Goal: Task Accomplishment & Management: Manage account settings

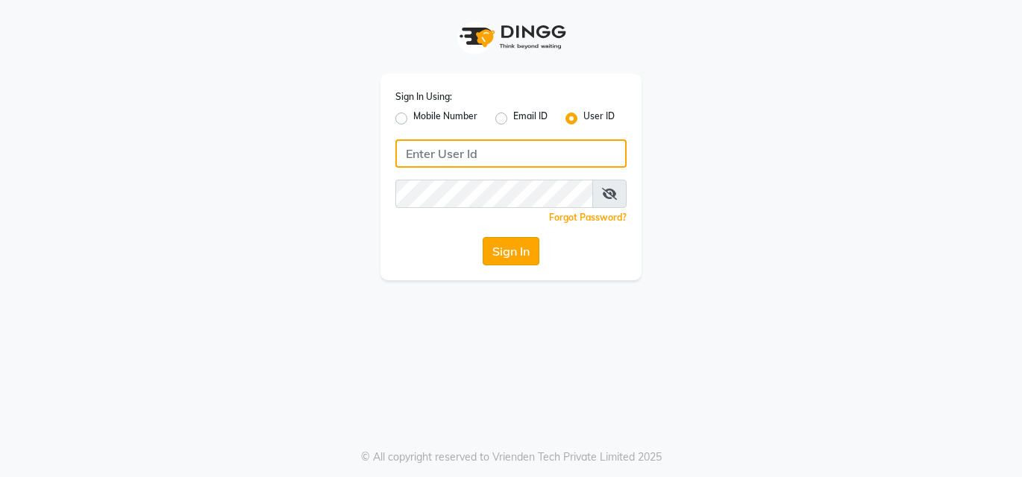
type input "bellissima"
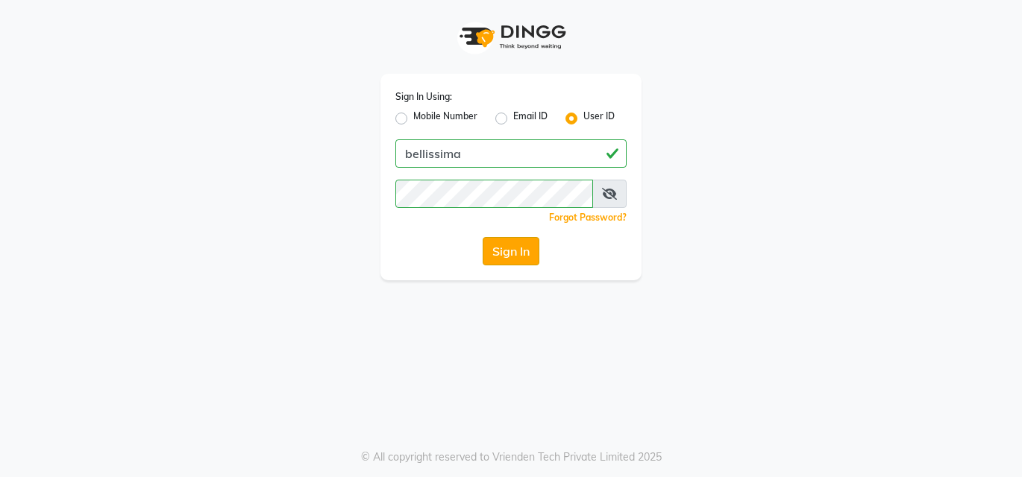
click at [494, 260] on button "Sign In" at bounding box center [510, 251] width 57 height 28
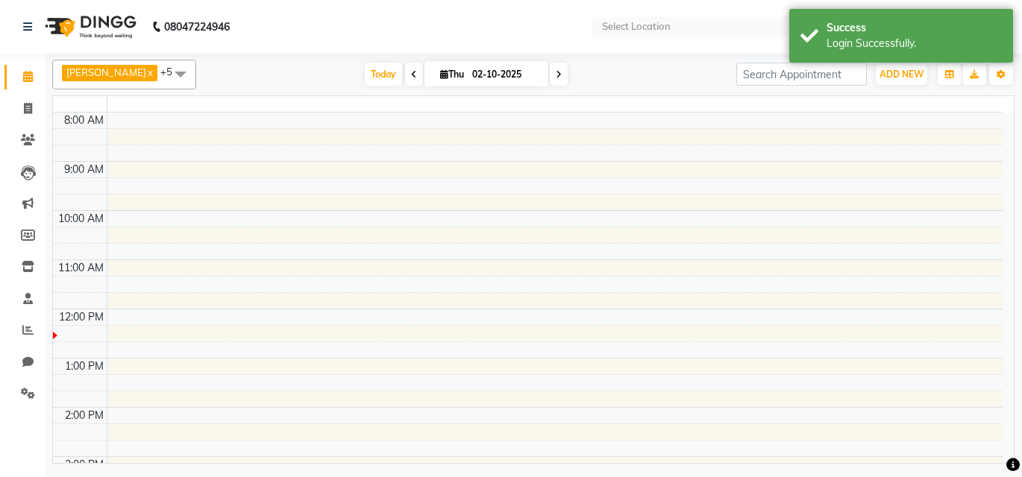
select select "en"
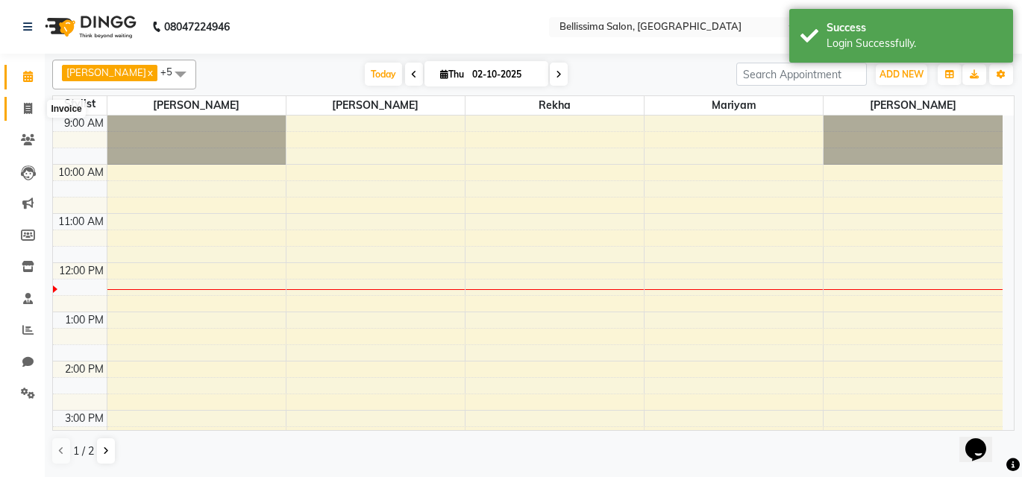
click at [30, 106] on icon at bounding box center [28, 108] width 8 height 11
select select "8296"
select select "service"
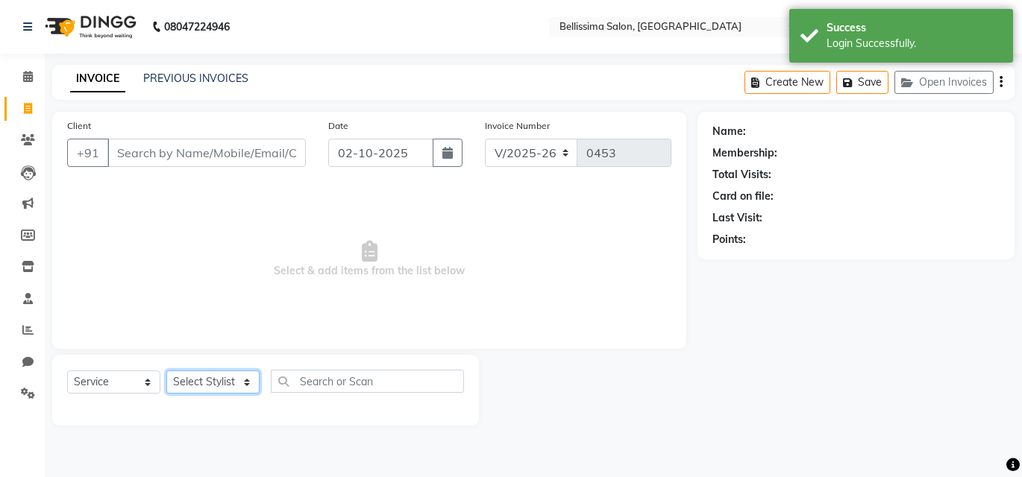
click at [192, 383] on select "Select Stylist [PERSON_NAME] [PERSON_NAME] [PERSON_NAME] Rekha [PERSON_NAME] [P…" at bounding box center [212, 382] width 93 height 23
select select "79977"
click at [166, 371] on select "Select Stylist [PERSON_NAME] [PERSON_NAME] [PERSON_NAME] Rekha [PERSON_NAME] [P…" at bounding box center [212, 382] width 93 height 23
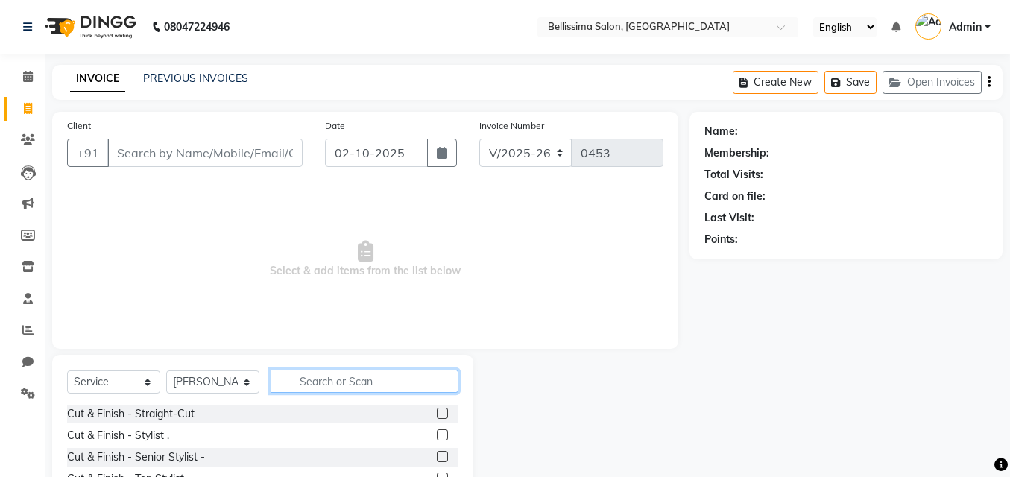
click at [339, 386] on input "text" at bounding box center [365, 381] width 188 height 23
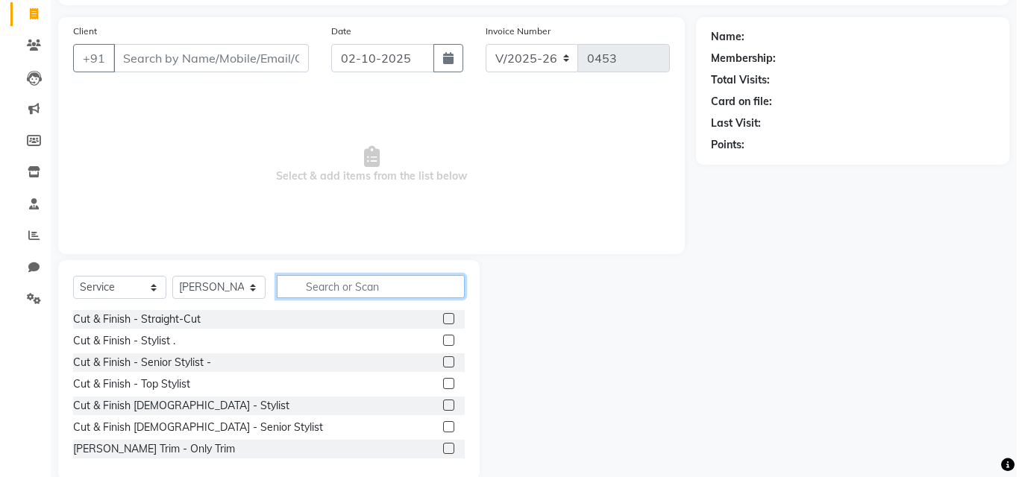
scroll to position [120, 0]
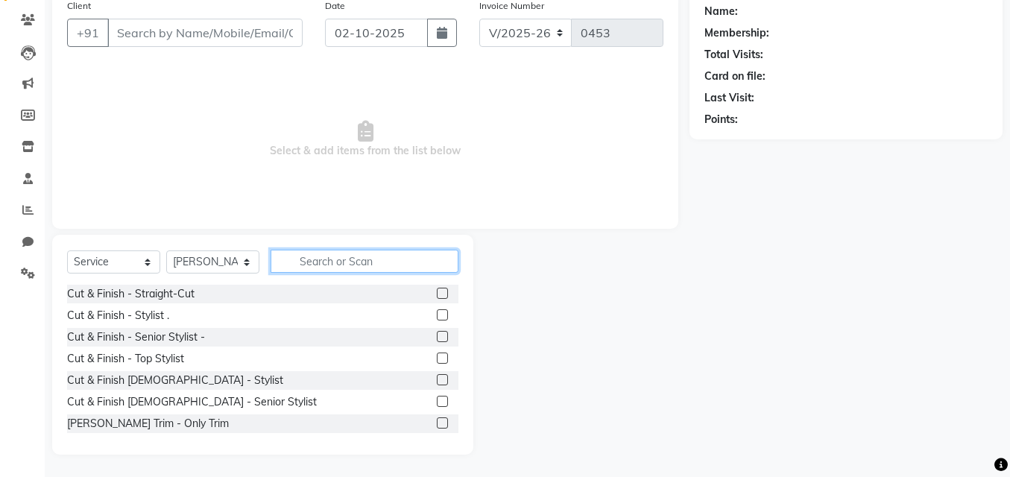
click at [359, 260] on input "text" at bounding box center [365, 261] width 188 height 23
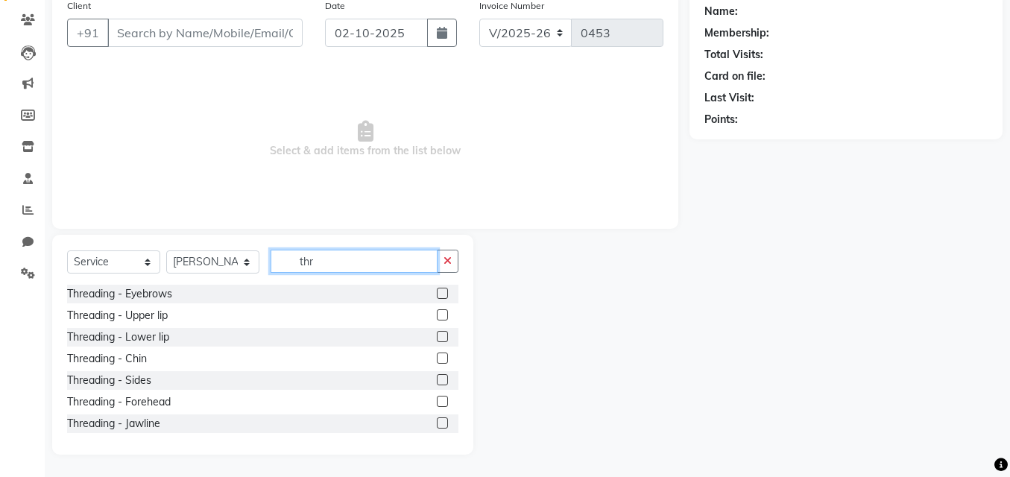
type input "thr"
click at [437, 287] on div at bounding box center [448, 294] width 22 height 19
click at [437, 358] on label at bounding box center [442, 358] width 11 height 11
click at [437, 358] on input "checkbox" at bounding box center [442, 359] width 10 height 10
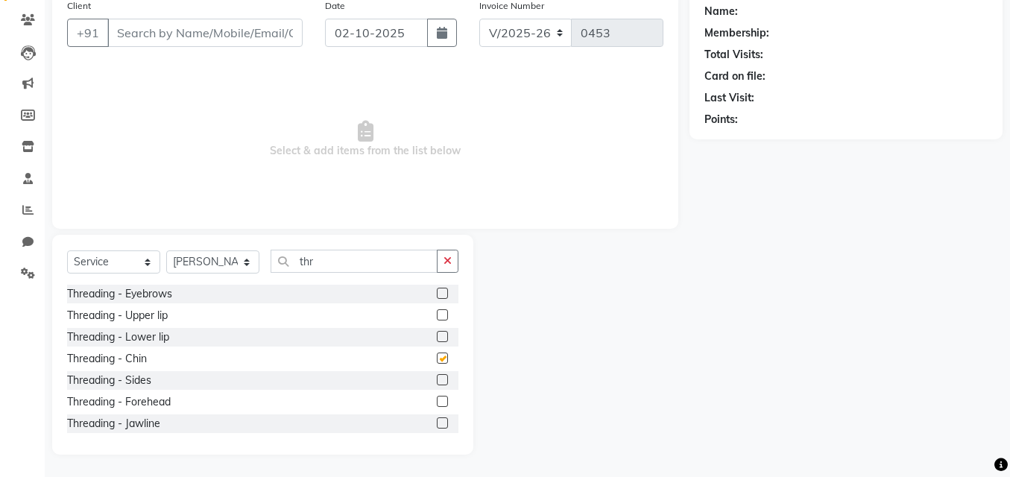
click at [437, 358] on label at bounding box center [442, 358] width 11 height 11
click at [437, 358] on input "checkbox" at bounding box center [442, 359] width 10 height 10
click at [437, 358] on label at bounding box center [442, 358] width 11 height 11
click at [437, 358] on input "checkbox" at bounding box center [442, 359] width 10 height 10
click at [437, 325] on div at bounding box center [442, 317] width 10 height 16
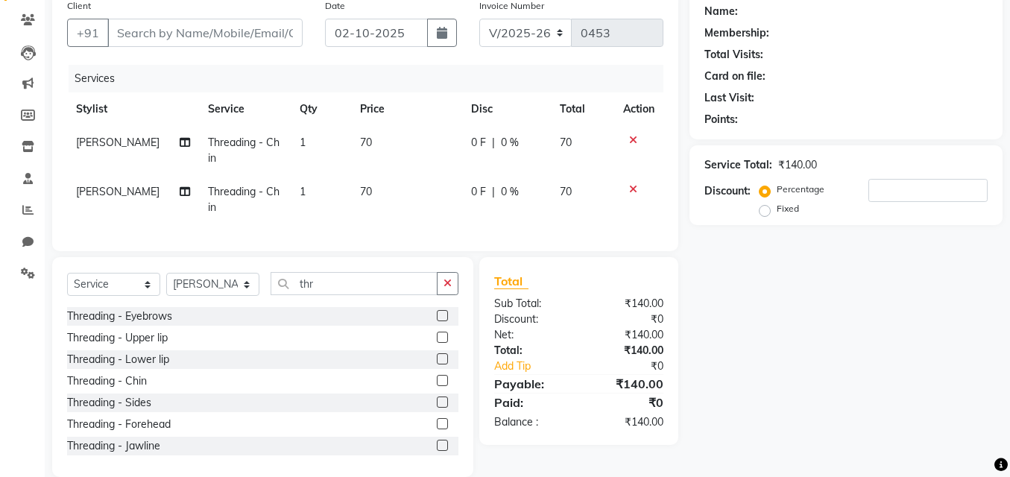
checkbox input "false"
click at [437, 321] on label at bounding box center [442, 315] width 11 height 11
click at [437, 321] on input "checkbox" at bounding box center [442, 317] width 10 height 10
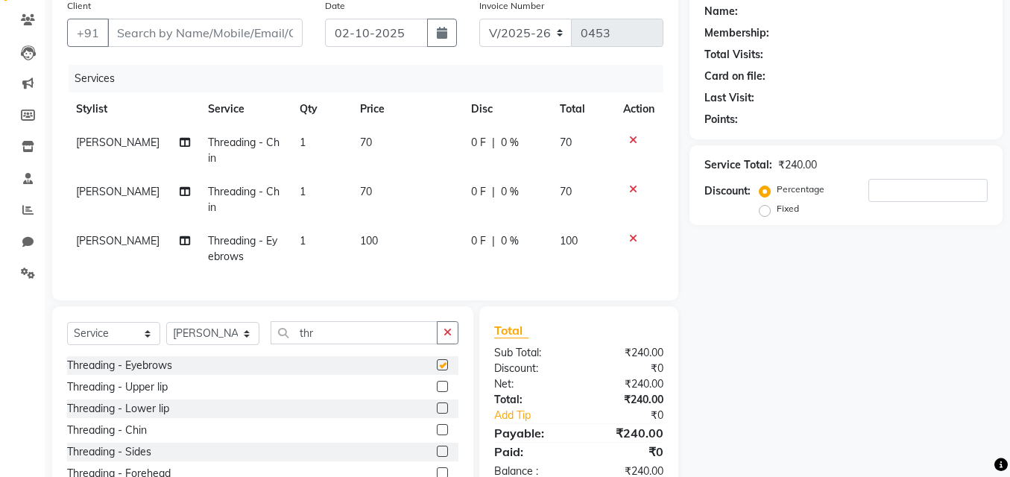
checkbox input "false"
click at [634, 189] on icon at bounding box center [633, 189] width 8 height 10
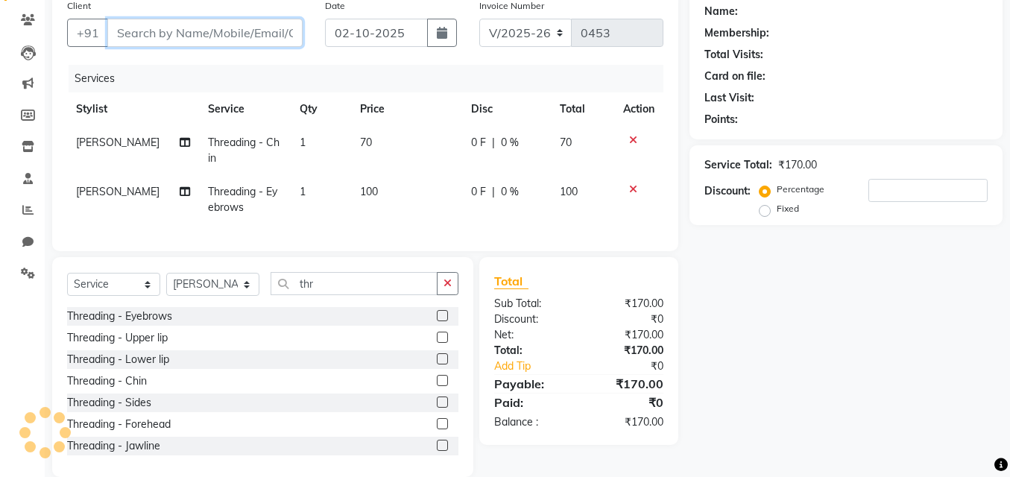
click at [238, 35] on input "Client" at bounding box center [204, 33] width 195 height 28
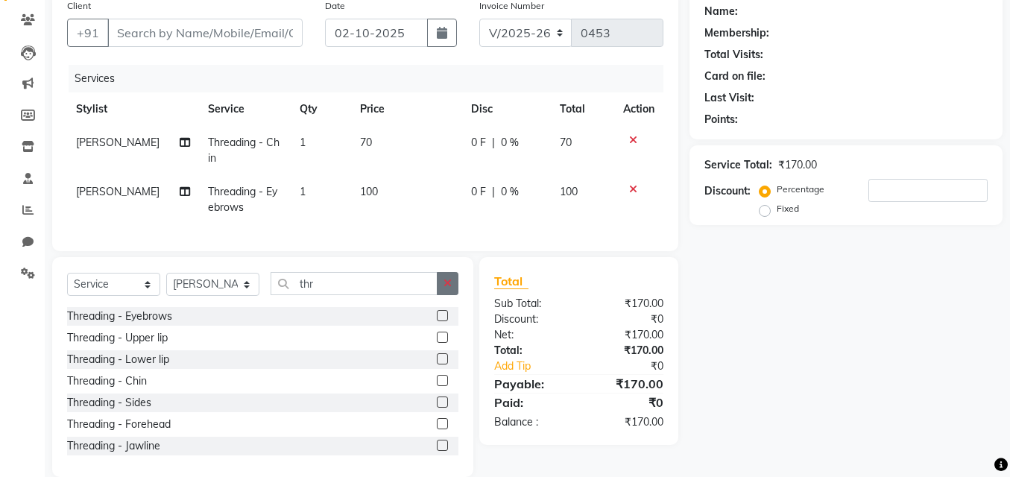
click at [453, 292] on button "button" at bounding box center [448, 283] width 22 height 23
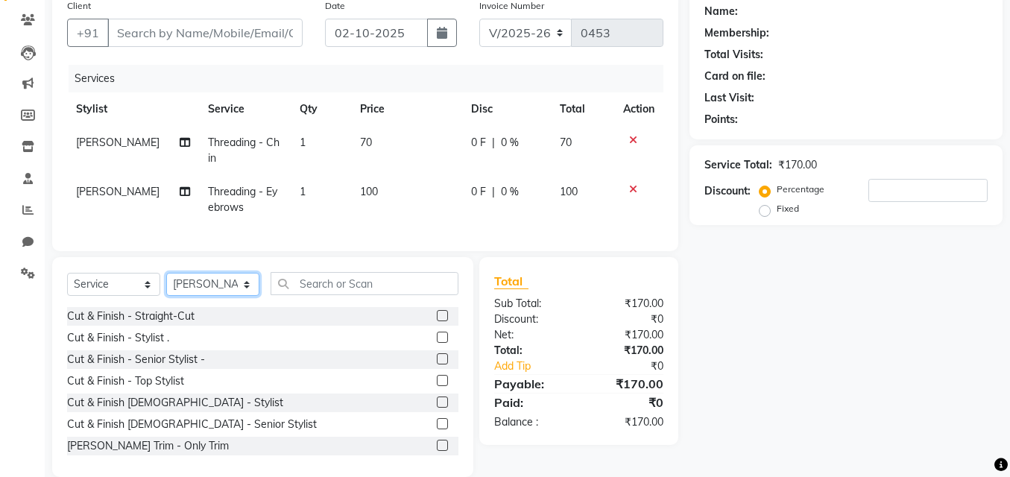
click at [201, 296] on select "Select Stylist [PERSON_NAME] [PERSON_NAME] [PERSON_NAME] Rekha [PERSON_NAME] [P…" at bounding box center [212, 284] width 93 height 23
select select "88284"
click at [166, 284] on select "Select Stylist [PERSON_NAME] [PERSON_NAME] [PERSON_NAME] Rekha [PERSON_NAME] [P…" at bounding box center [212, 284] width 93 height 23
click at [437, 321] on label at bounding box center [442, 315] width 11 height 11
click at [437, 321] on input "checkbox" at bounding box center [442, 317] width 10 height 10
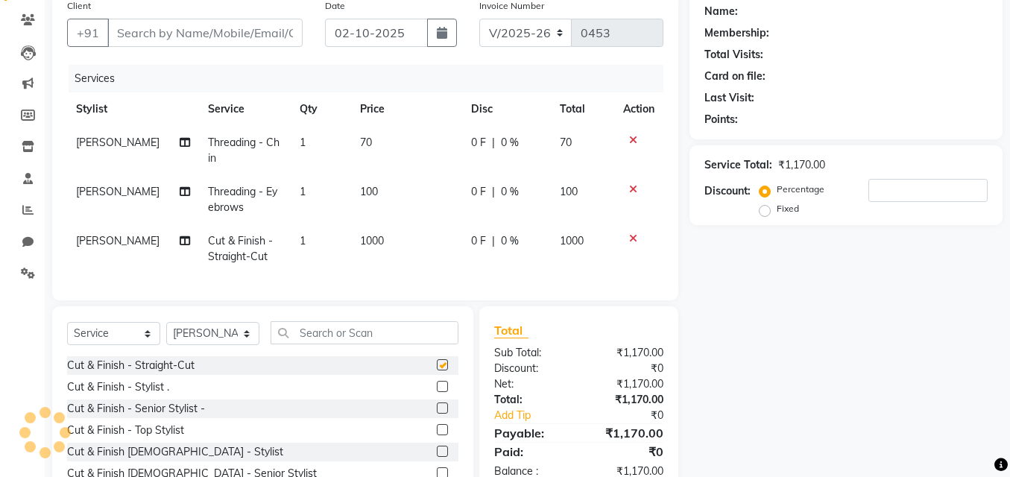
checkbox input "false"
click at [431, 331] on div "Select Service Product Membership Package Voucher Prepaid Gift Card Select Styl…" at bounding box center [262, 416] width 421 height 220
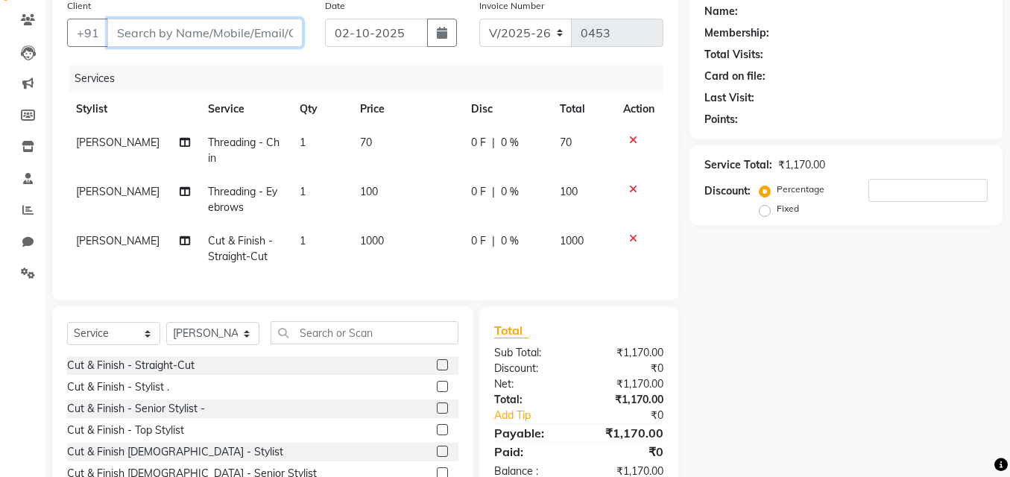
click at [198, 34] on input "Client" at bounding box center [204, 33] width 195 height 28
type input "9"
type input "0"
type input "9846735368"
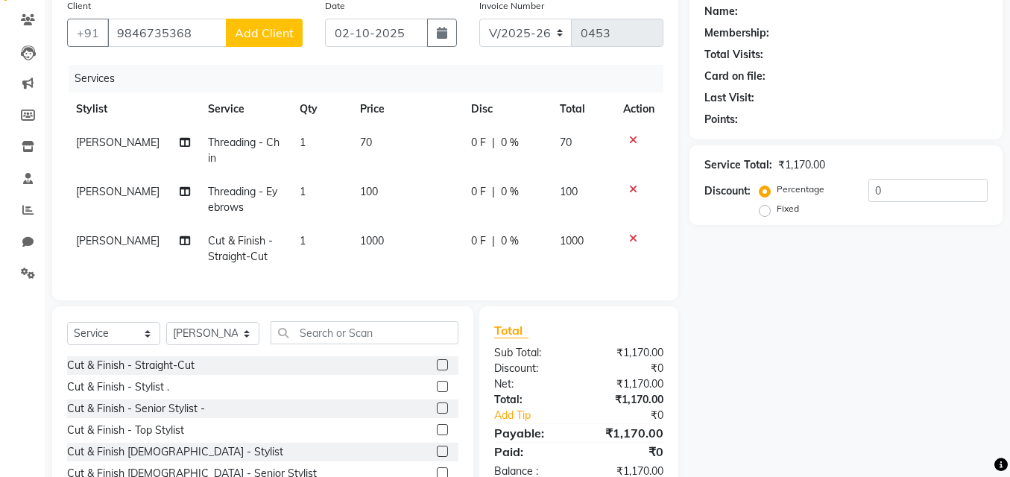
click at [273, 37] on span "Add Client" at bounding box center [264, 32] width 59 height 15
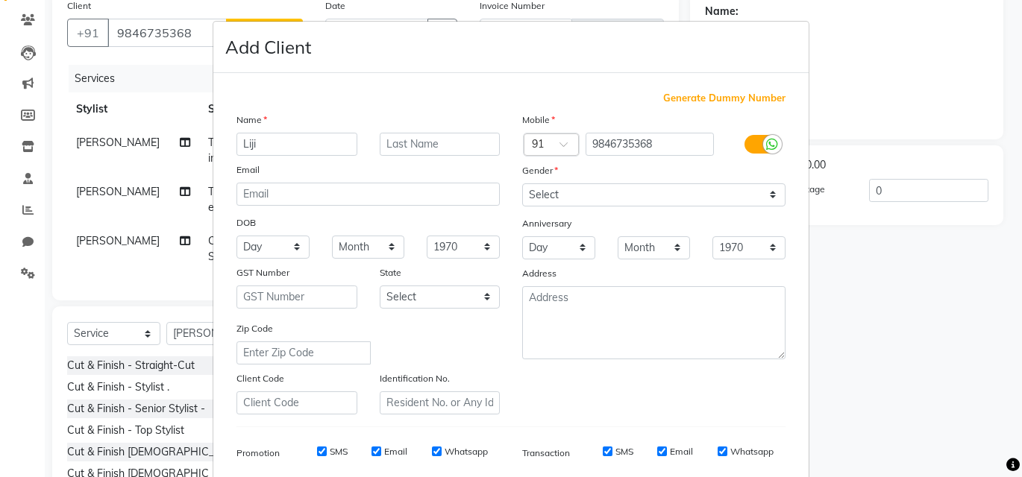
type input "Liji"
click at [413, 142] on input "text" at bounding box center [440, 144] width 121 height 23
type input "Daveshadi"
click at [600, 201] on select "Select Male Female Other Prefer Not To Say" at bounding box center [653, 194] width 263 height 23
select select "female"
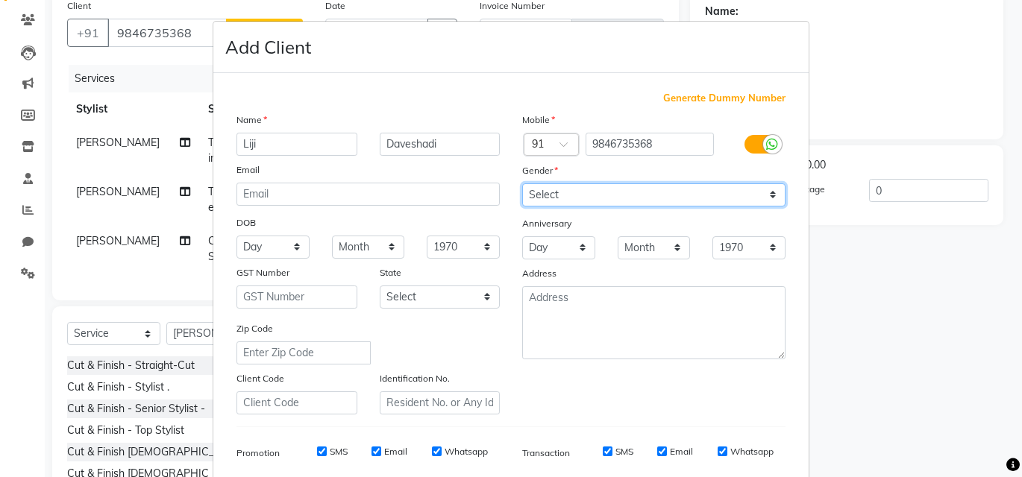
click at [522, 183] on select "Select Male Female Other Prefer Not To Say" at bounding box center [653, 194] width 263 height 23
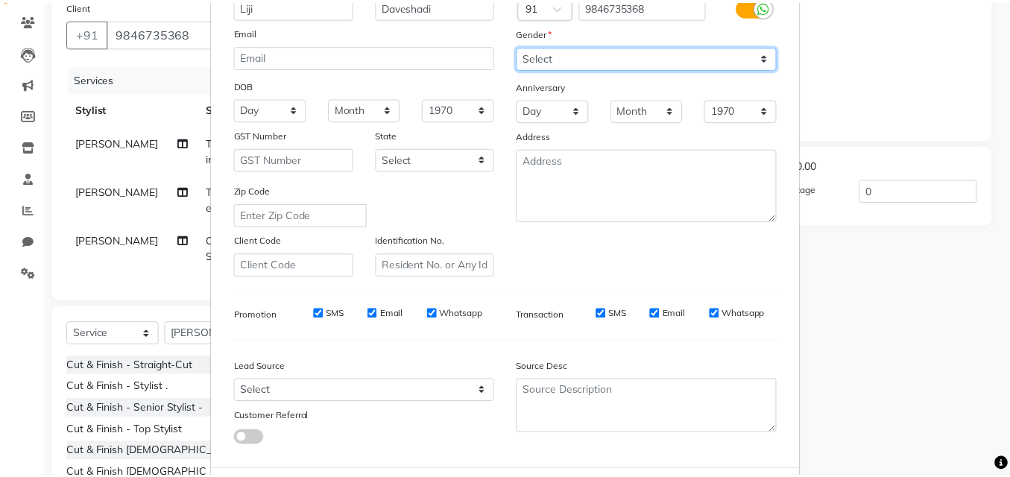
scroll to position [211, 0]
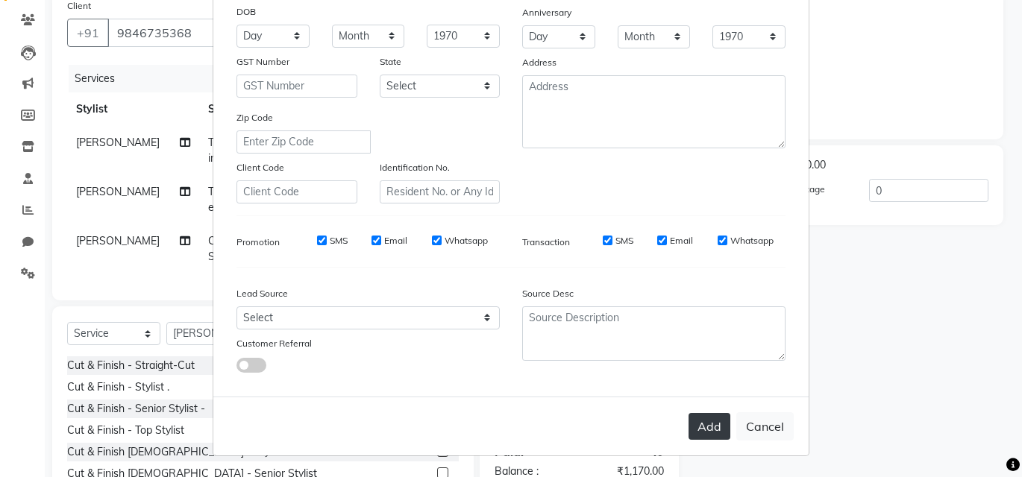
click at [701, 434] on button "Add" at bounding box center [709, 426] width 42 height 27
select select
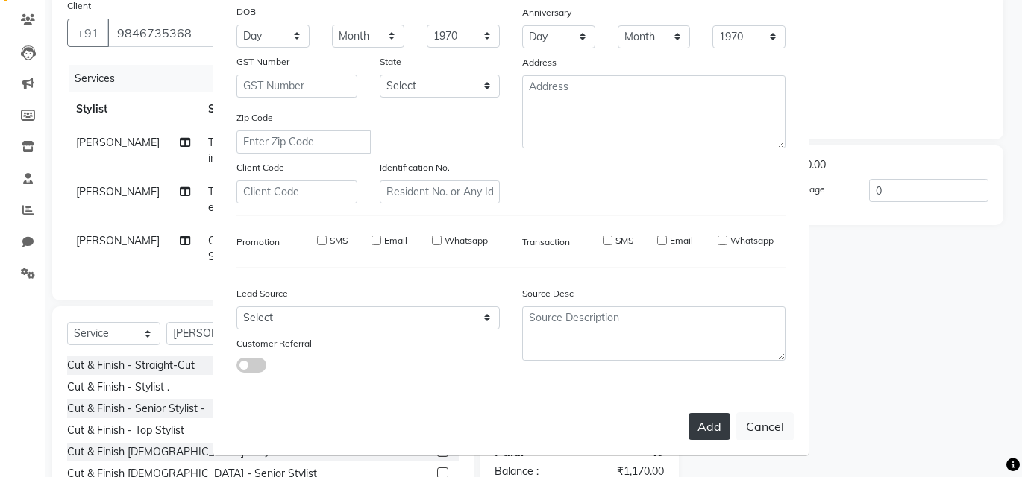
select select
checkbox input "false"
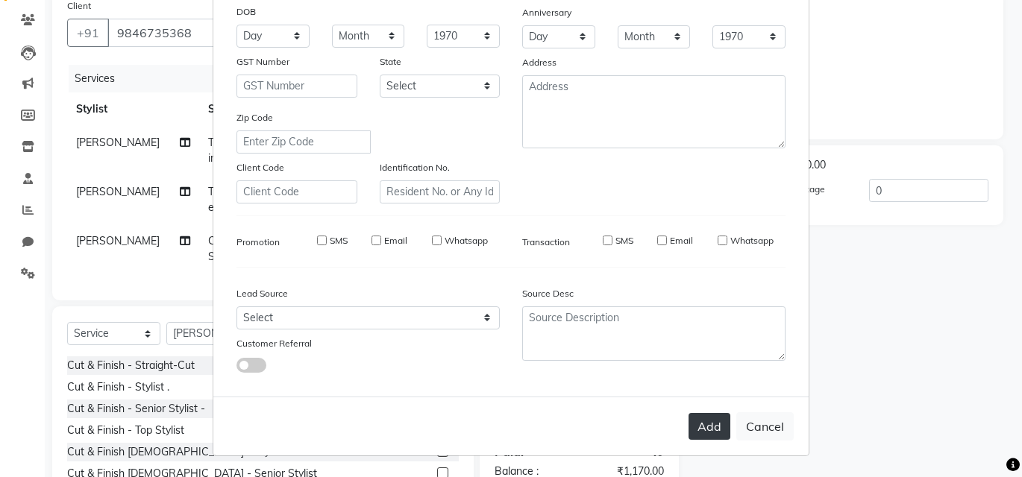
checkbox input "false"
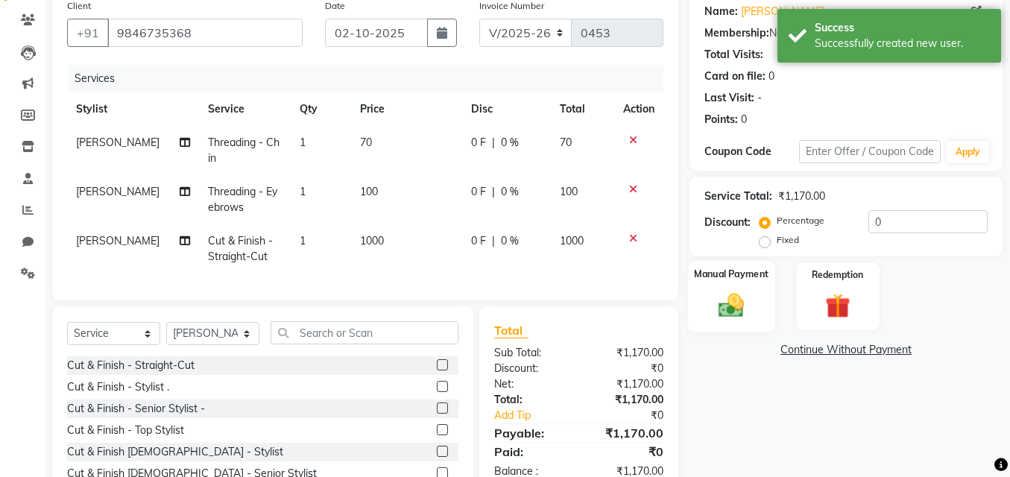
click at [726, 314] on img at bounding box center [732, 305] width 43 height 30
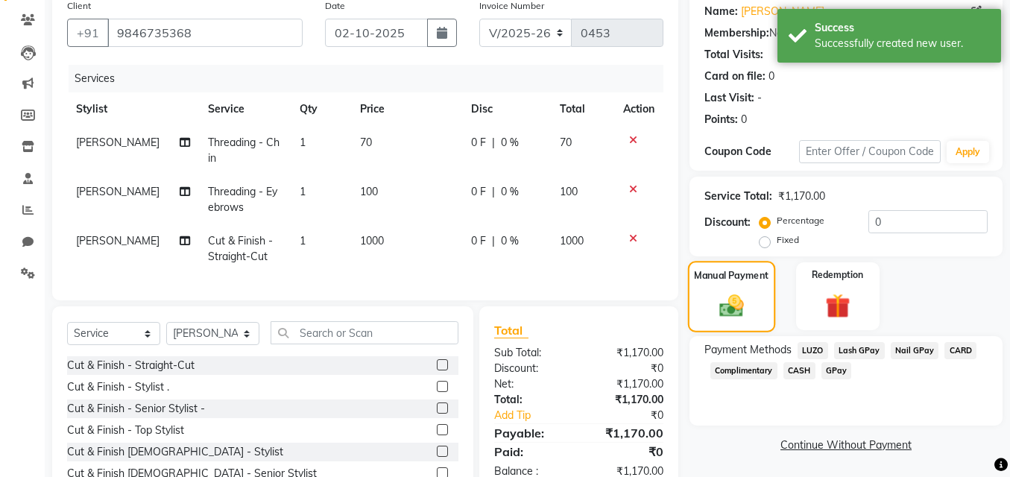
click at [726, 314] on img at bounding box center [732, 306] width 40 height 28
click at [843, 369] on span "GPay" at bounding box center [837, 370] width 31 height 17
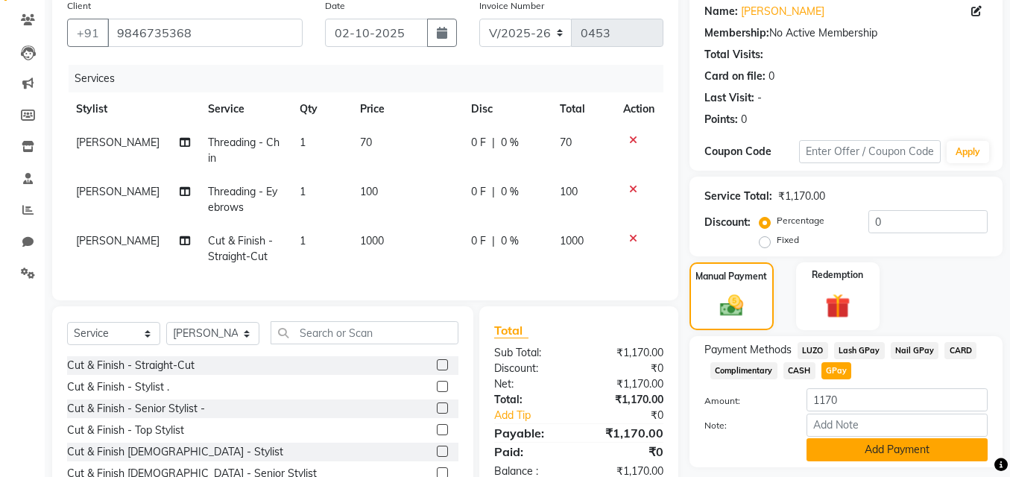
click at [865, 459] on button "Add Payment" at bounding box center [897, 449] width 181 height 23
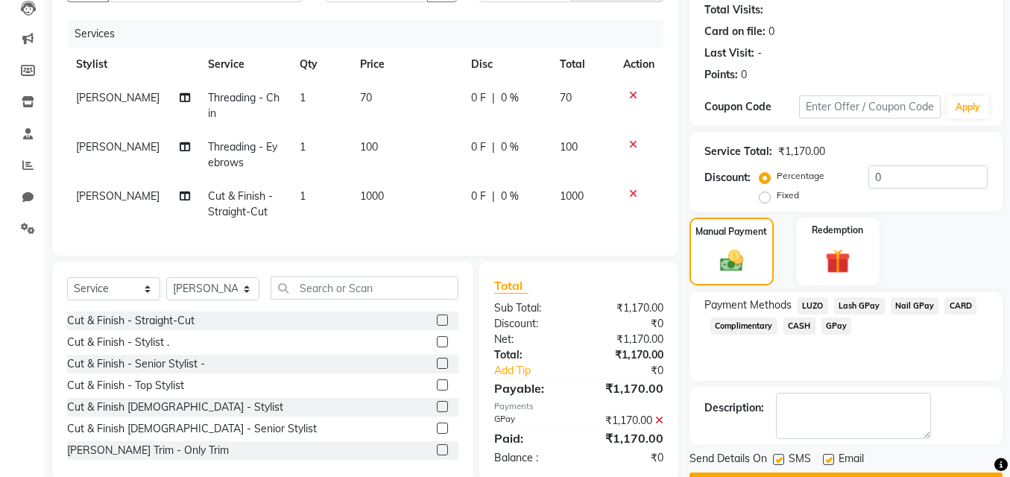
scroll to position [206, 0]
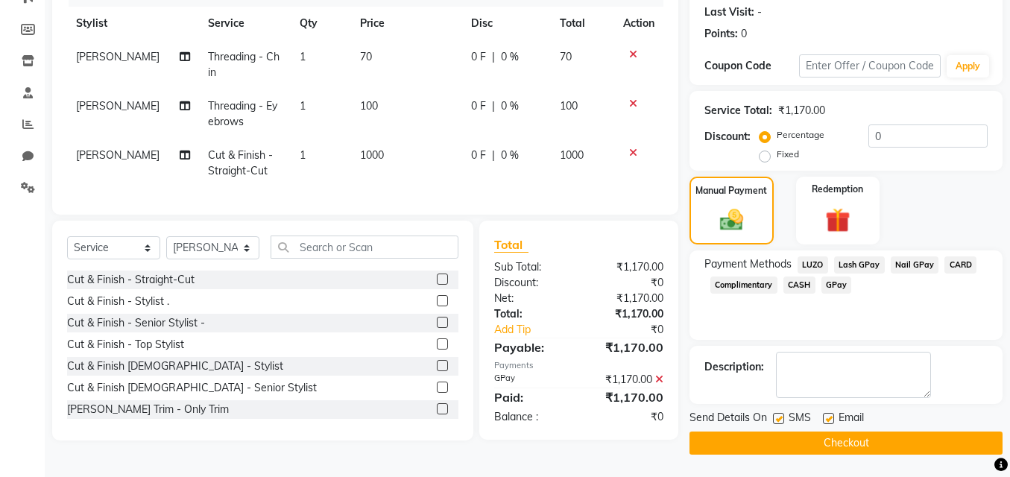
click at [870, 448] on button "Checkout" at bounding box center [846, 443] width 313 height 23
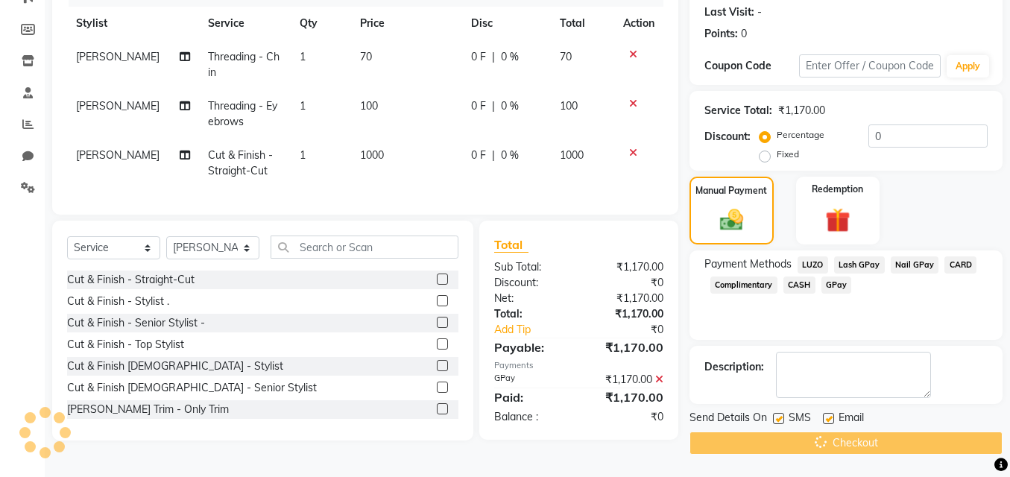
click at [870, 448] on div "Checkout" at bounding box center [846, 443] width 313 height 23
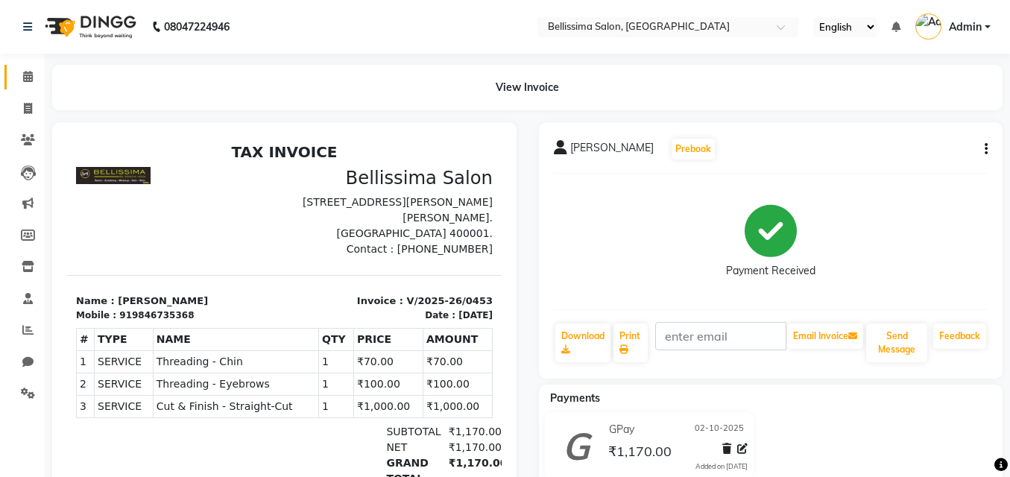
click at [17, 87] on link "Calendar" at bounding box center [22, 77] width 36 height 25
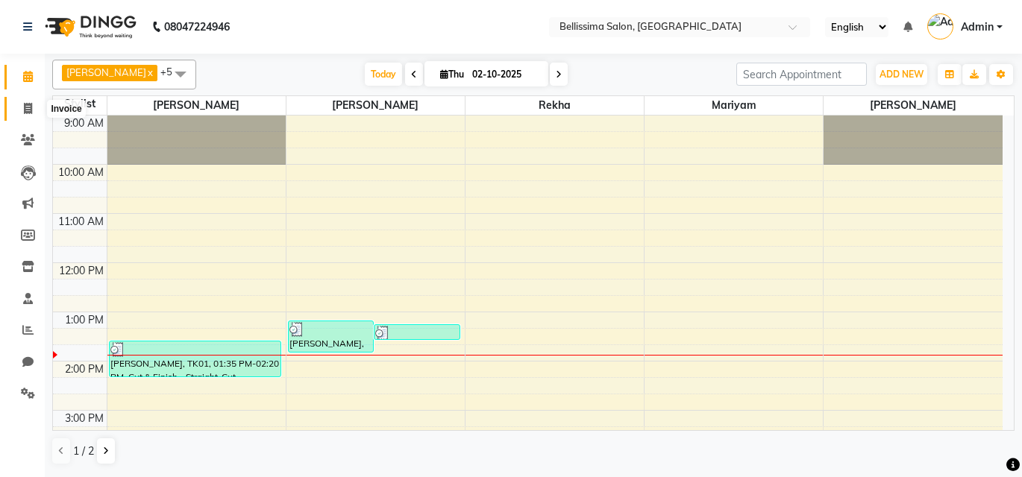
click at [27, 104] on icon at bounding box center [28, 108] width 8 height 11
select select "8296"
select select "service"
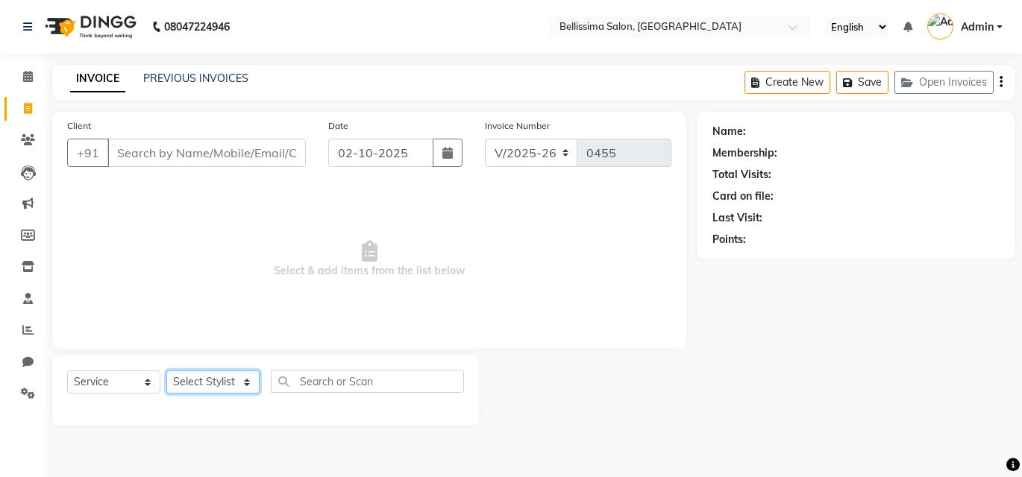
click at [216, 383] on select "Select Stylist [PERSON_NAME] [PERSON_NAME] [PERSON_NAME] Rekha [PERSON_NAME] [P…" at bounding box center [212, 382] width 93 height 23
select select "79978"
click at [166, 371] on select "Select Stylist [PERSON_NAME] [PERSON_NAME] [PERSON_NAME] Rekha [PERSON_NAME] [P…" at bounding box center [212, 382] width 93 height 23
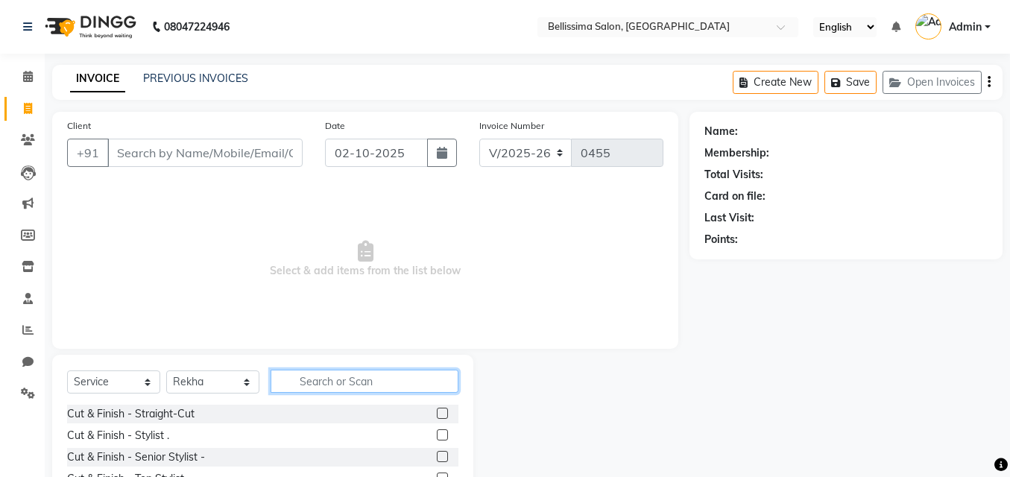
click at [359, 385] on input "text" at bounding box center [365, 381] width 188 height 23
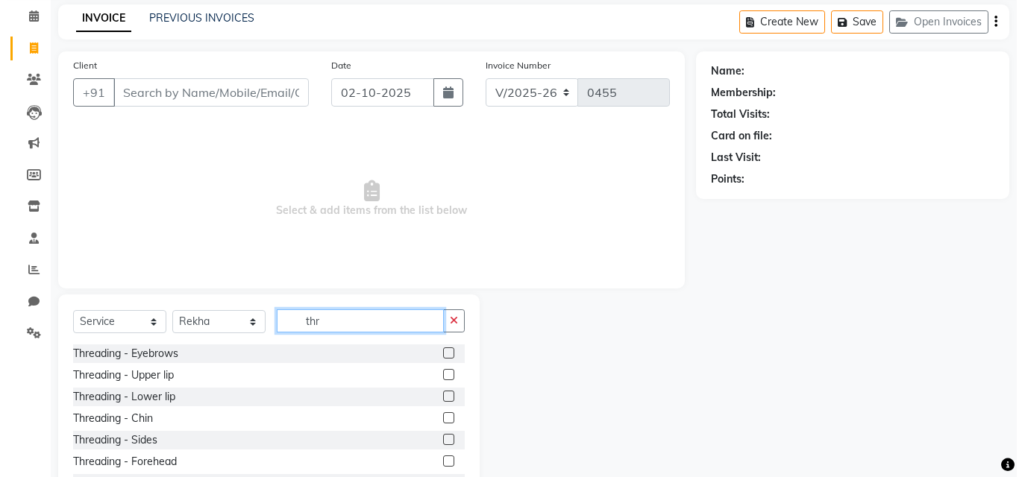
scroll to position [120, 0]
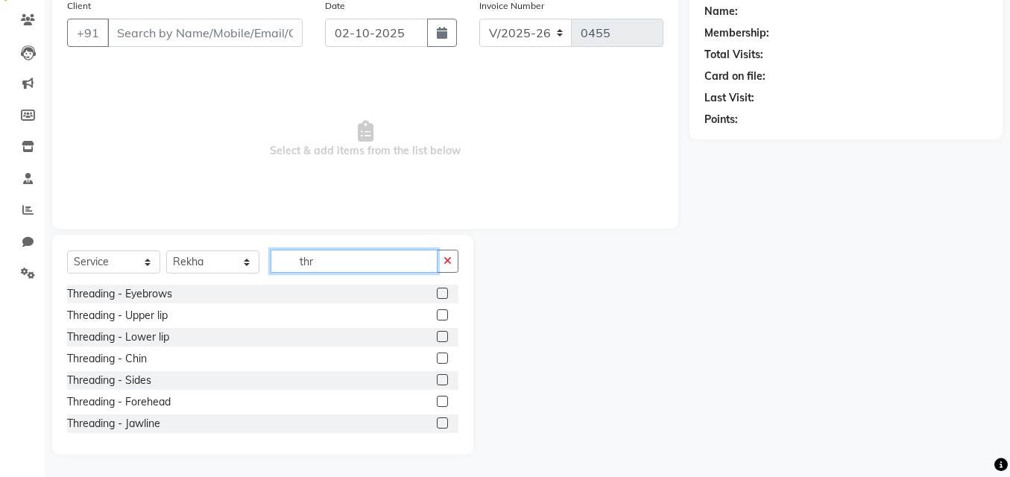
type input "thr"
click at [437, 292] on label at bounding box center [442, 293] width 11 height 11
click at [437, 292] on input "checkbox" at bounding box center [442, 294] width 10 height 10
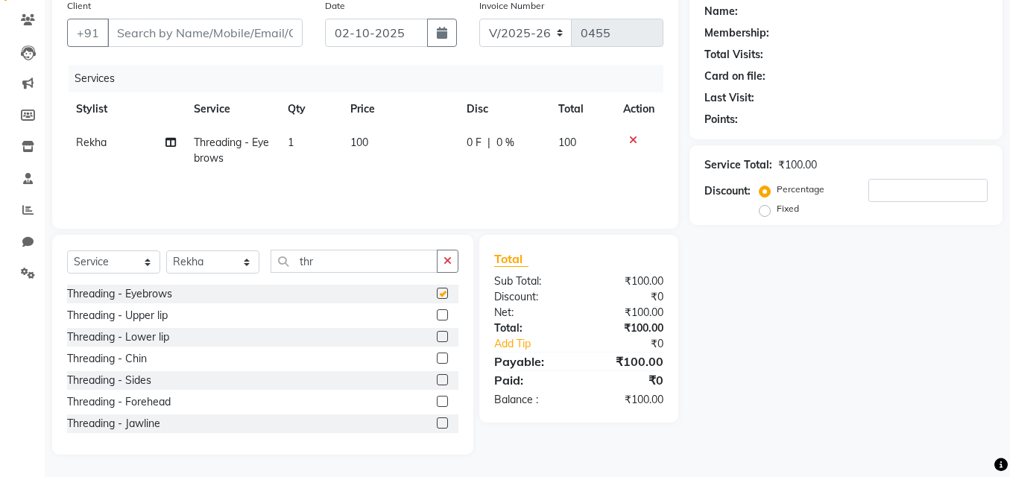
checkbox input "false"
click at [437, 317] on label at bounding box center [442, 314] width 11 height 11
click at [437, 317] on input "checkbox" at bounding box center [442, 316] width 10 height 10
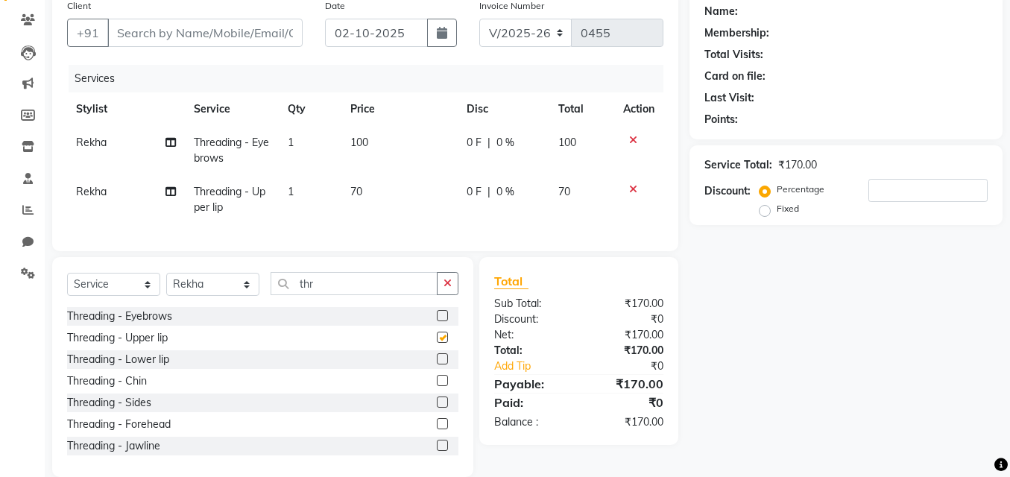
checkbox input "false"
click at [195, 29] on input "Client" at bounding box center [204, 33] width 195 height 28
drag, startPoint x: 245, startPoint y: 37, endPoint x: 214, endPoint y: 36, distance: 30.6
click at [244, 37] on input "Client" at bounding box center [204, 33] width 195 height 28
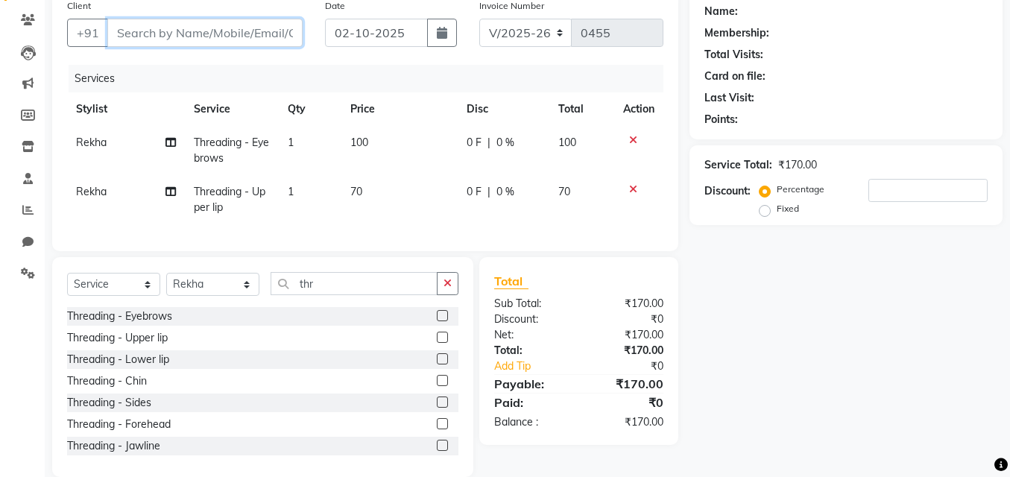
type input "9"
type input "0"
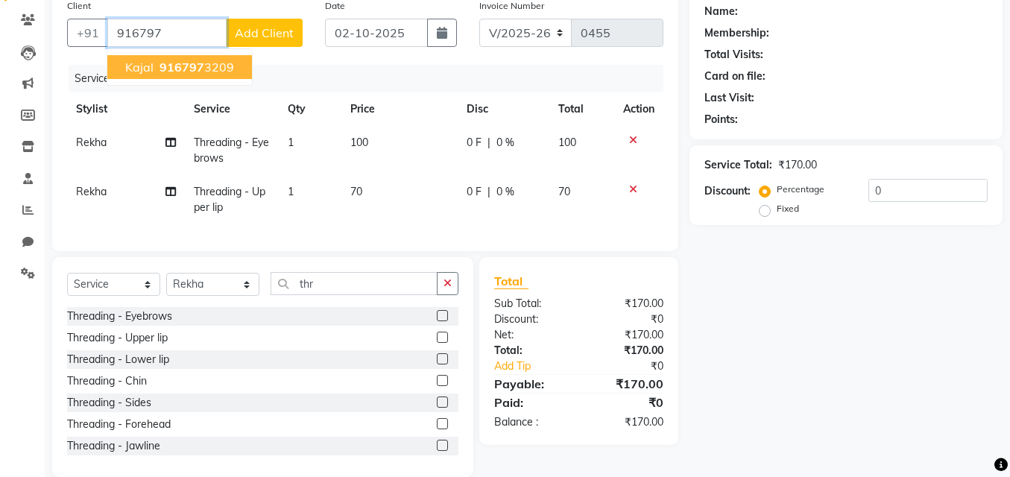
click at [185, 77] on button "Kajal 916797 3209" at bounding box center [179, 67] width 145 height 24
type input "9167973209"
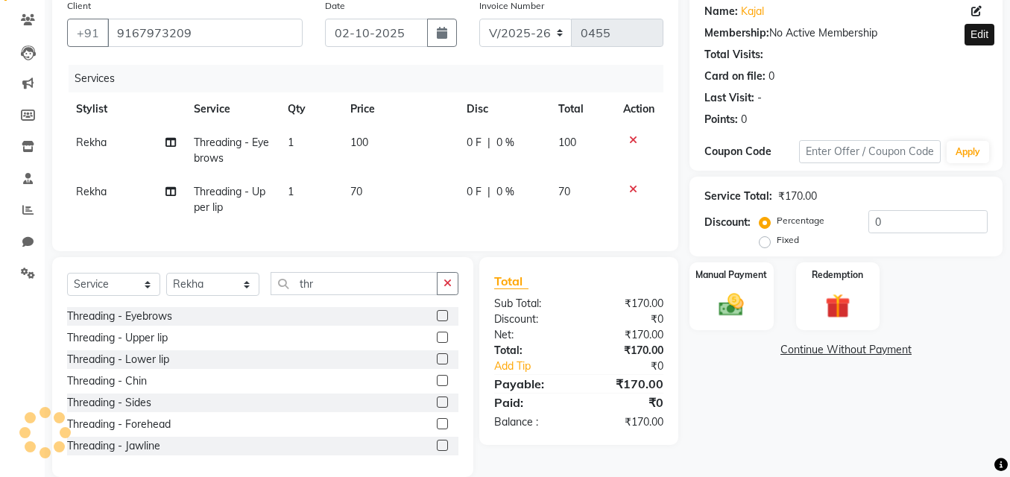
click at [983, 9] on span at bounding box center [980, 12] width 16 height 16
click at [972, 9] on icon at bounding box center [977, 11] width 10 height 10
select select "female"
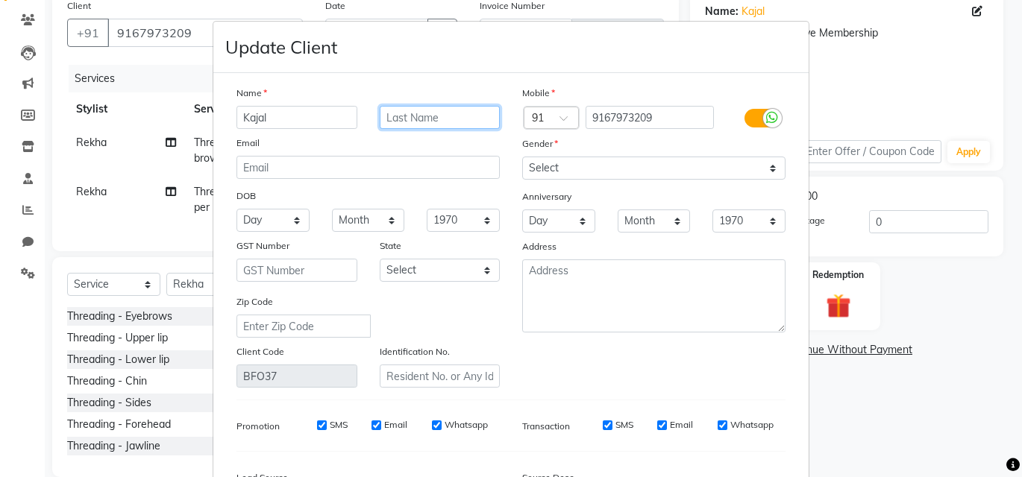
click at [438, 116] on input "text" at bounding box center [440, 117] width 121 height 23
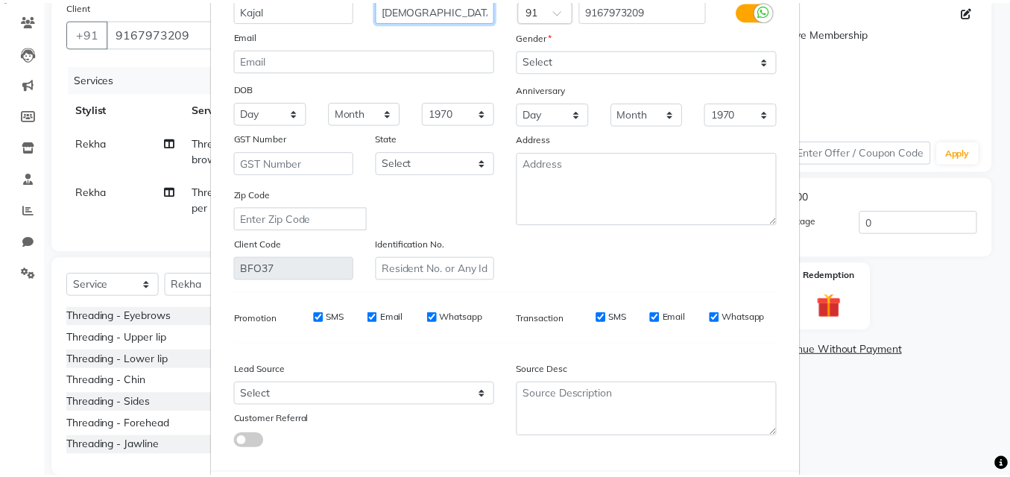
scroll to position [184, 0]
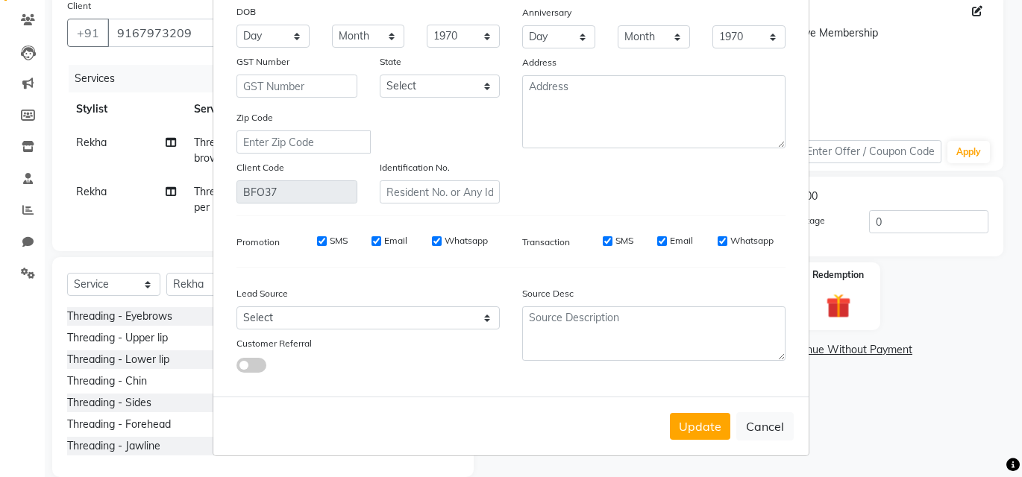
type input "Jain"
click at [691, 408] on div "Update Cancel" at bounding box center [510, 426] width 595 height 59
click at [691, 422] on button "Update" at bounding box center [700, 426] width 60 height 27
select select
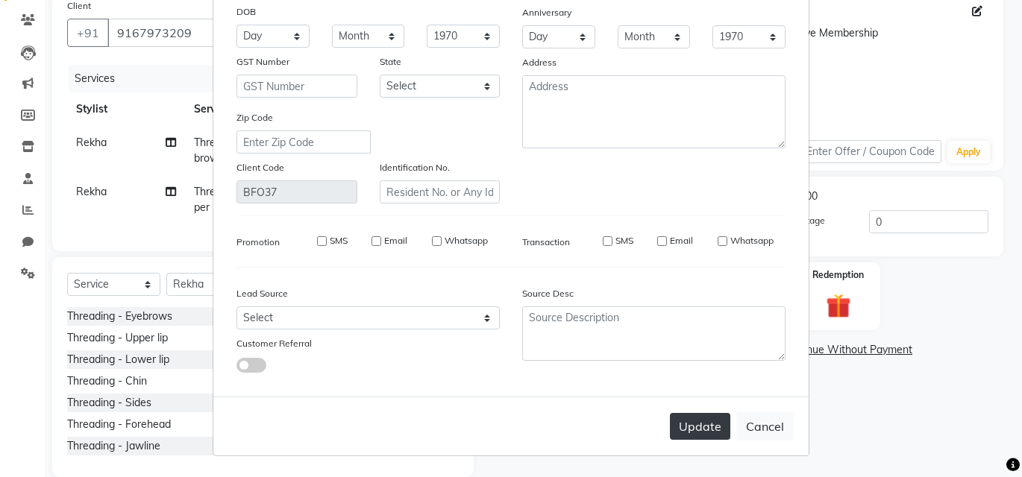
select select
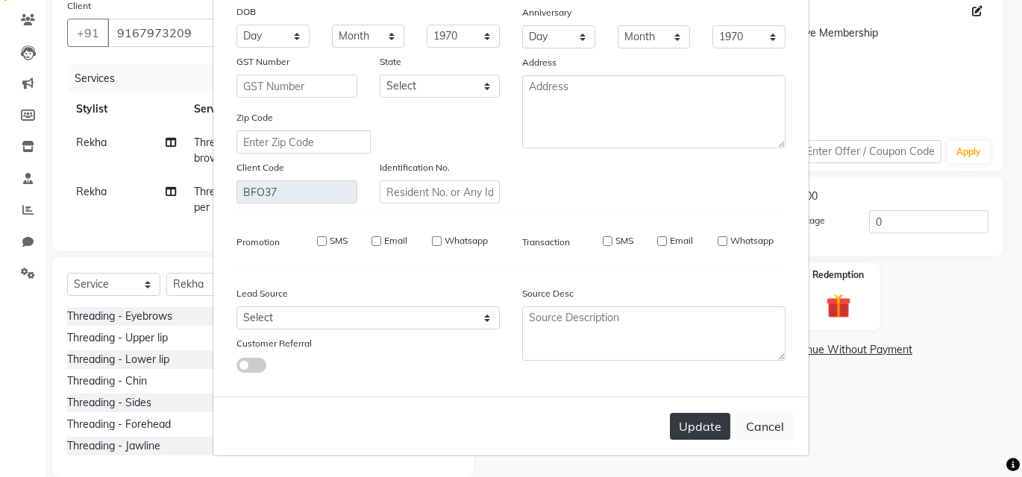
checkbox input "false"
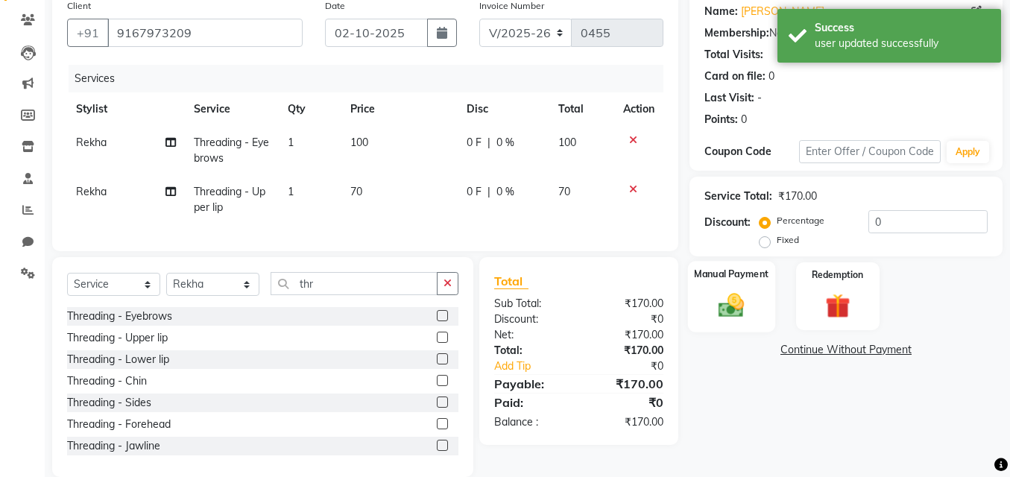
click at [721, 301] on img at bounding box center [732, 305] width 43 height 30
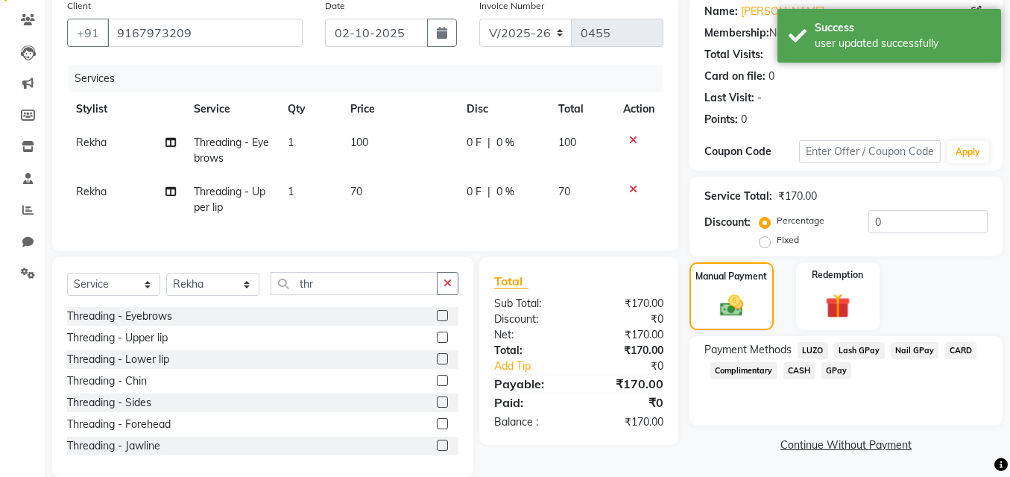
click at [808, 366] on span "CASH" at bounding box center [800, 370] width 32 height 17
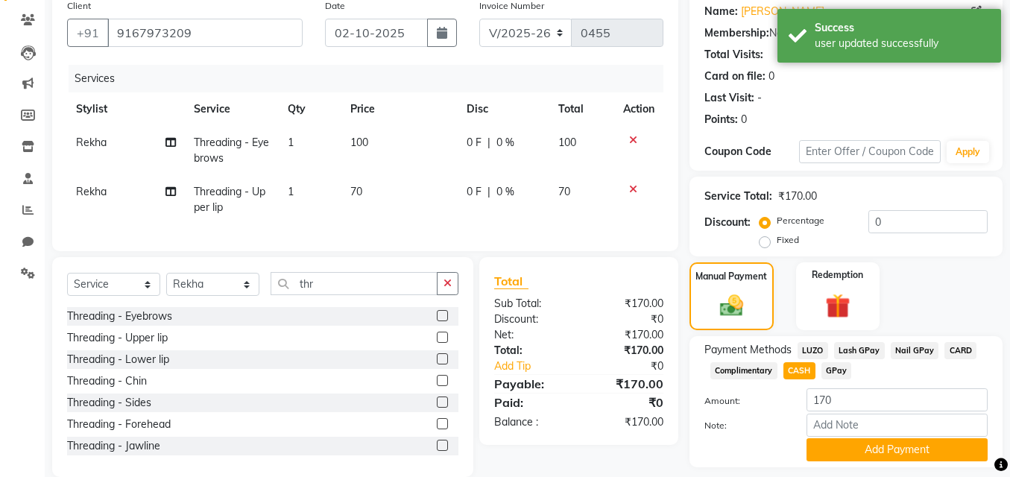
scroll to position [163, 0]
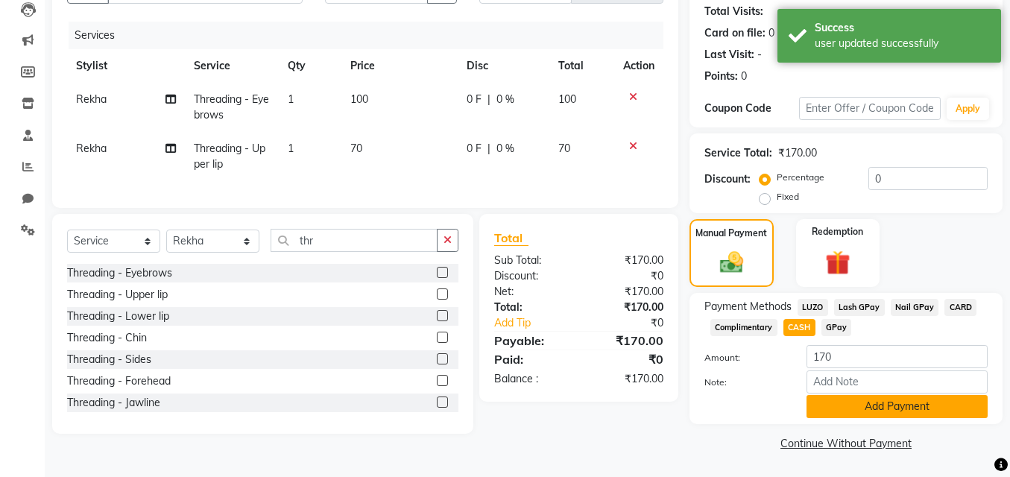
click at [853, 403] on button "Add Payment" at bounding box center [897, 406] width 181 height 23
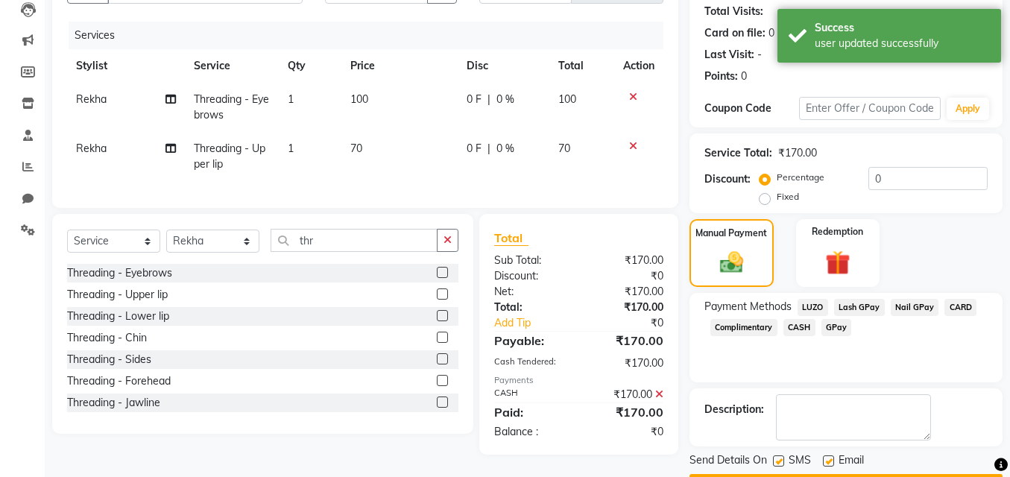
scroll to position [206, 0]
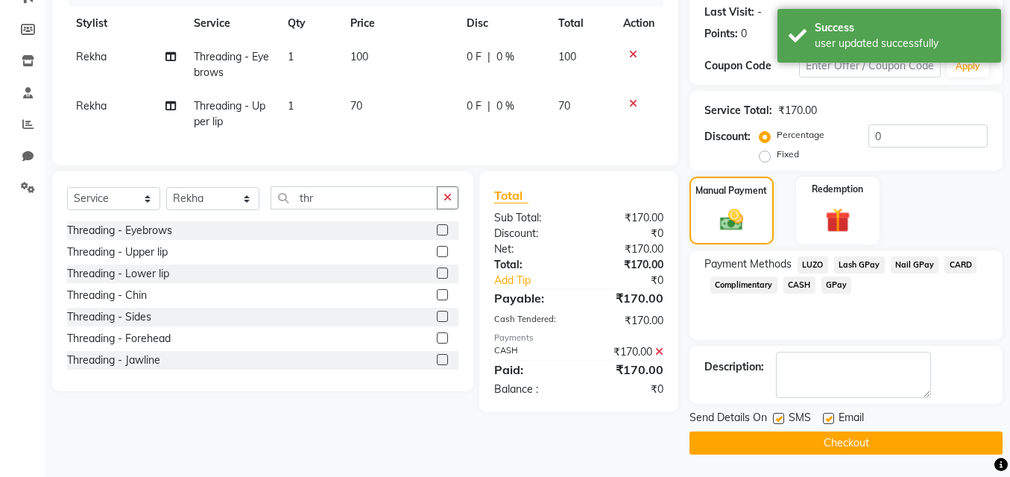
click at [847, 438] on button "Checkout" at bounding box center [846, 443] width 313 height 23
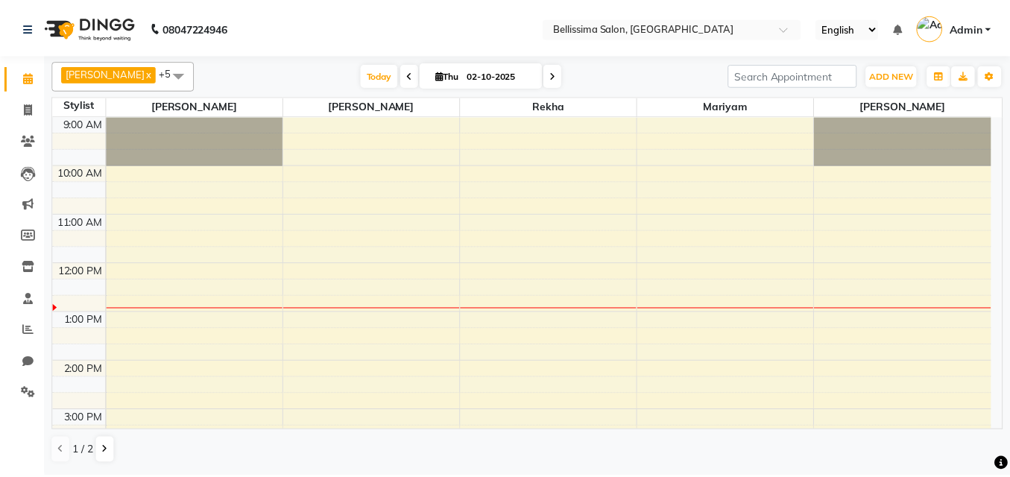
scroll to position [75, 0]
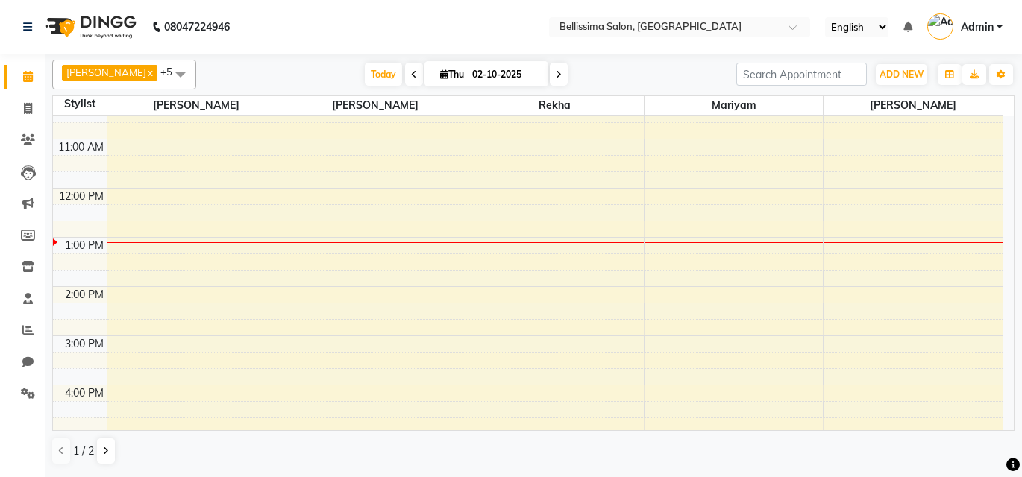
click at [291, 338] on div "9:00 AM 10:00 AM 11:00 AM 12:00 PM 1:00 PM 2:00 PM 3:00 PM 4:00 PM 5:00 PM 6:00…" at bounding box center [527, 336] width 949 height 590
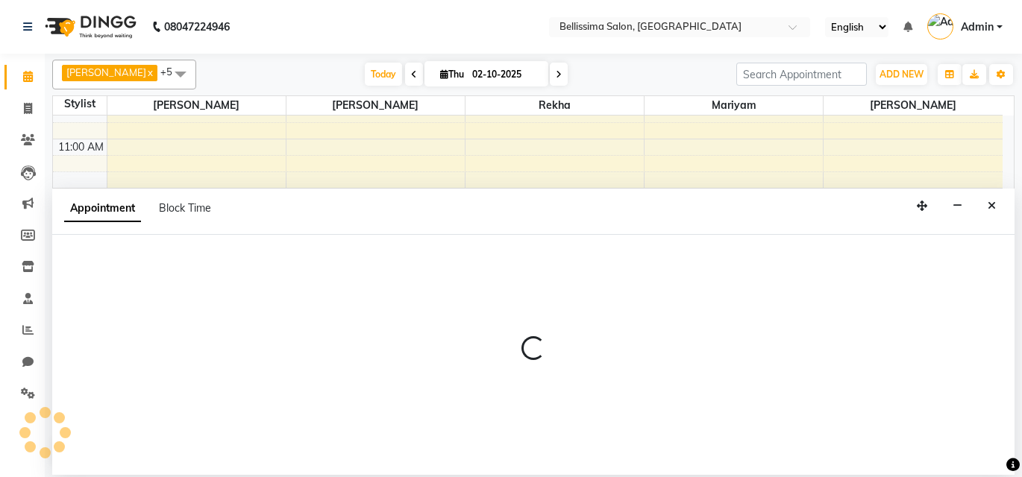
select select "79977"
select select "tentative"
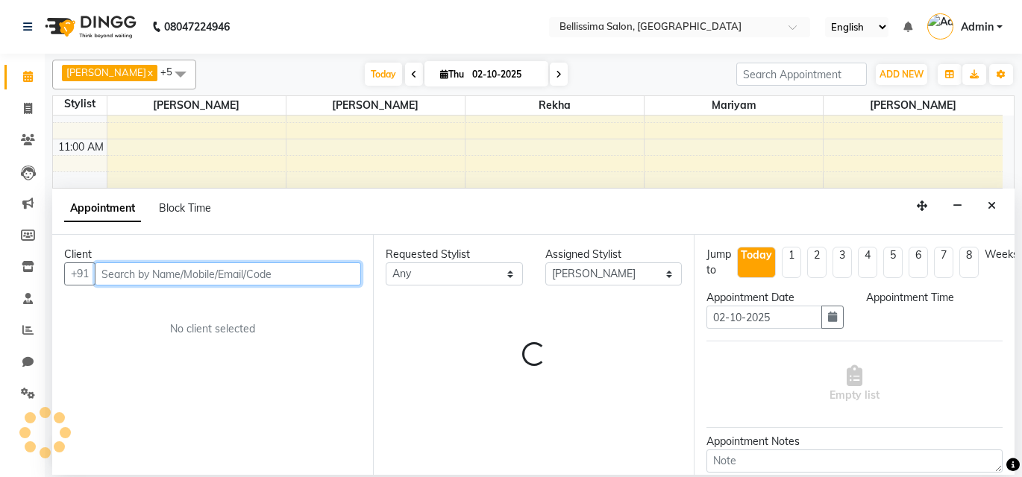
select select "900"
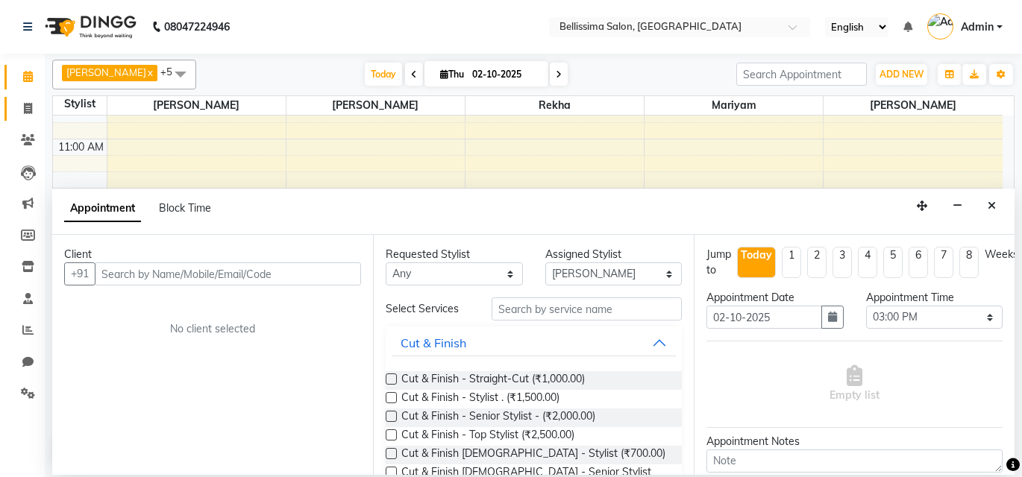
click at [20, 97] on link "Invoice" at bounding box center [22, 109] width 36 height 25
select select "service"
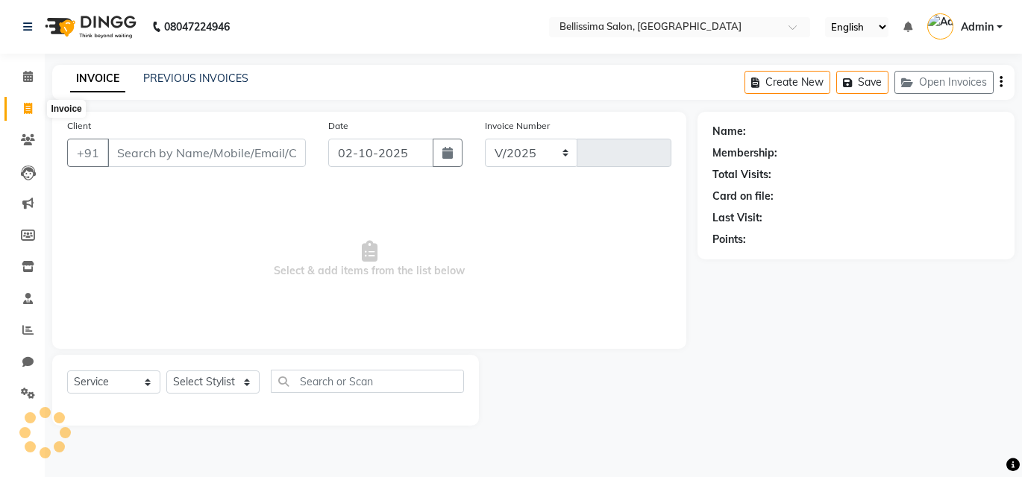
select select "8296"
type input "0453"
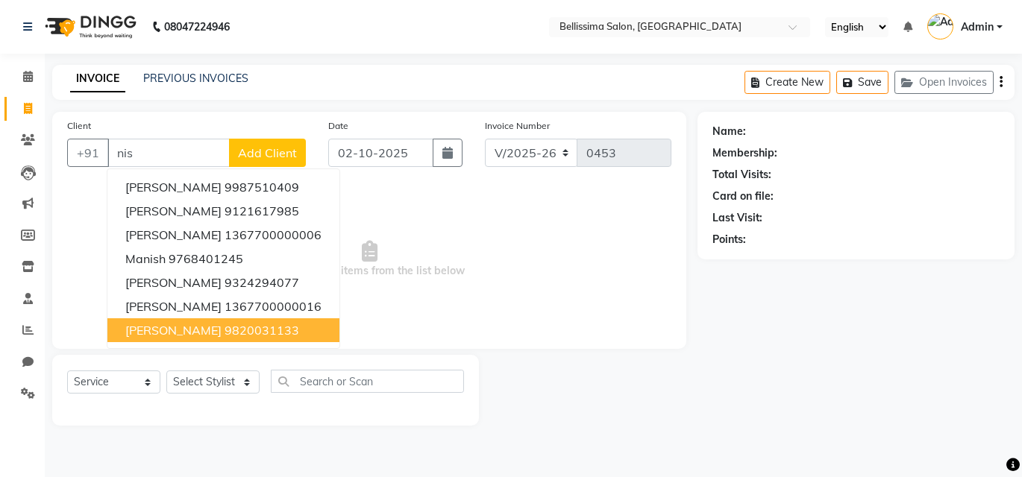
click at [239, 330] on ngb-highlight "9820031133" at bounding box center [261, 330] width 75 height 15
type input "9820031133"
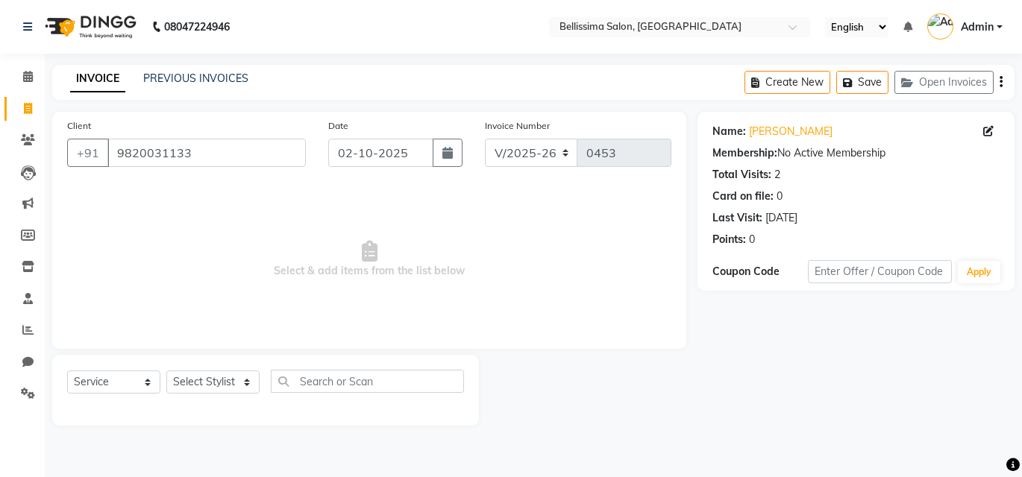
click at [233, 369] on div "Select Service Product Membership Package Voucher Prepaid Gift Card Select Styl…" at bounding box center [265, 390] width 427 height 71
click at [207, 387] on select "Select Stylist [PERSON_NAME] [PERSON_NAME] [PERSON_NAME] Rekha [PERSON_NAME] [P…" at bounding box center [212, 382] width 93 height 23
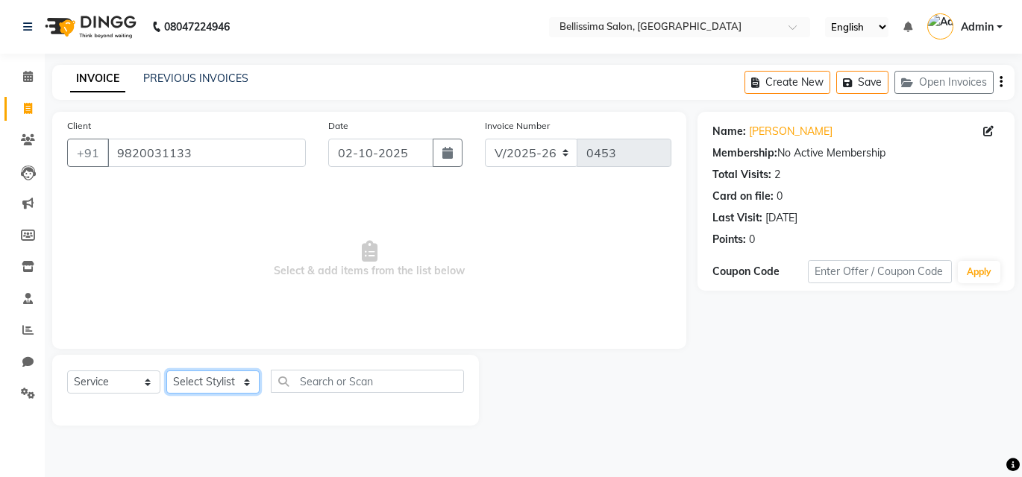
click at [210, 379] on select "Select Stylist [PERSON_NAME] [PERSON_NAME] [PERSON_NAME] Rekha [PERSON_NAME] [P…" at bounding box center [212, 382] width 93 height 23
select select "79977"
click at [166, 371] on select "Select Stylist [PERSON_NAME] [PERSON_NAME] [PERSON_NAME] Rekha [PERSON_NAME] [P…" at bounding box center [212, 382] width 93 height 23
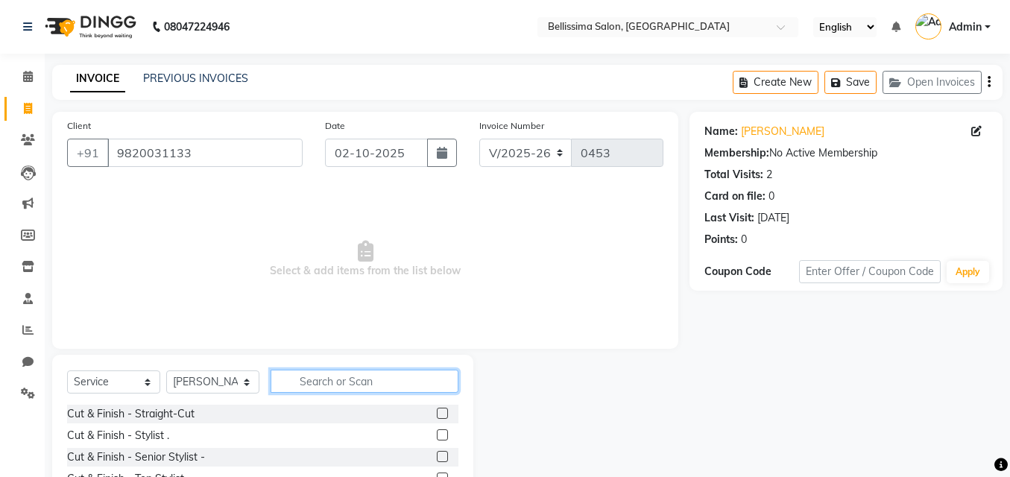
click at [359, 386] on input "text" at bounding box center [365, 381] width 188 height 23
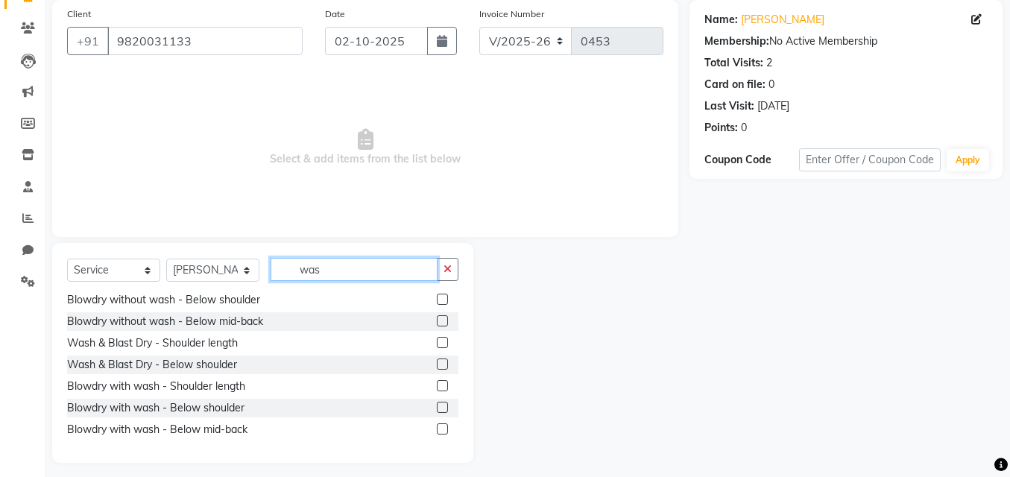
scroll to position [120, 0]
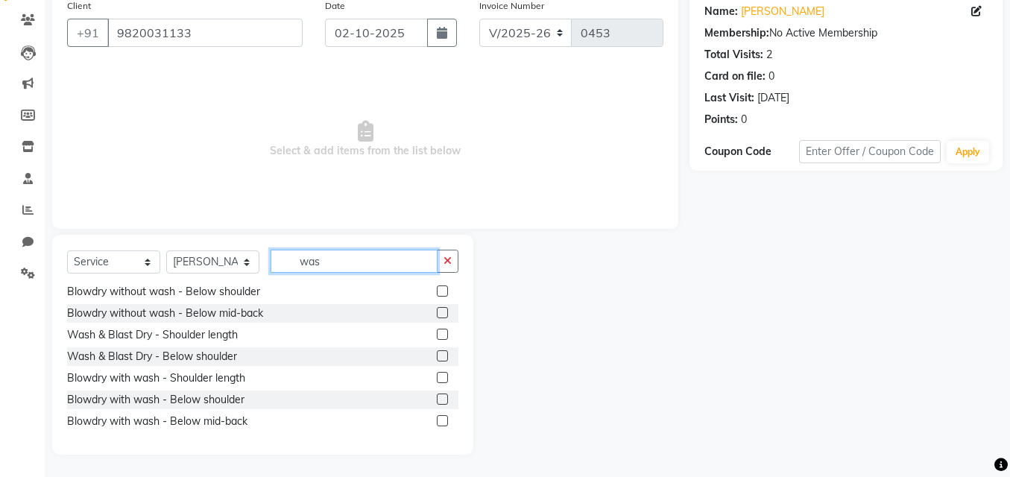
type input "was"
click at [437, 377] on label at bounding box center [442, 377] width 11 height 11
click at [437, 377] on input "checkbox" at bounding box center [442, 379] width 10 height 10
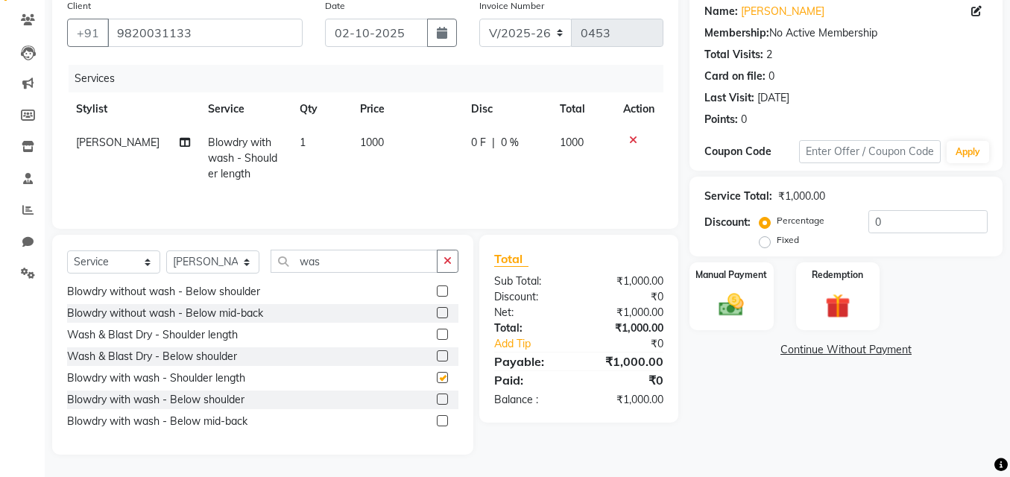
checkbox input "false"
click at [442, 268] on button "button" at bounding box center [448, 261] width 22 height 23
click at [637, 138] on div at bounding box center [638, 140] width 31 height 10
click at [635, 136] on icon at bounding box center [633, 140] width 8 height 10
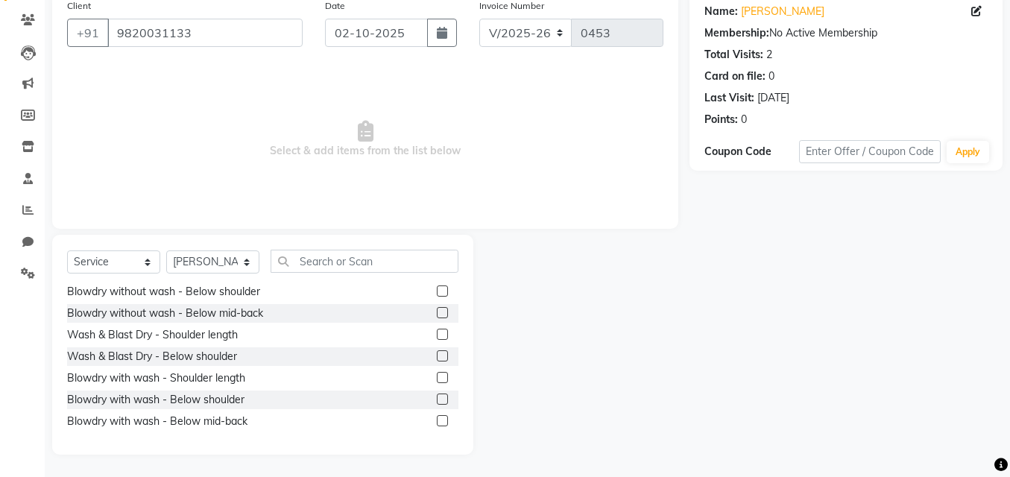
click at [437, 401] on label at bounding box center [442, 399] width 11 height 11
click at [437, 401] on input "checkbox" at bounding box center [442, 400] width 10 height 10
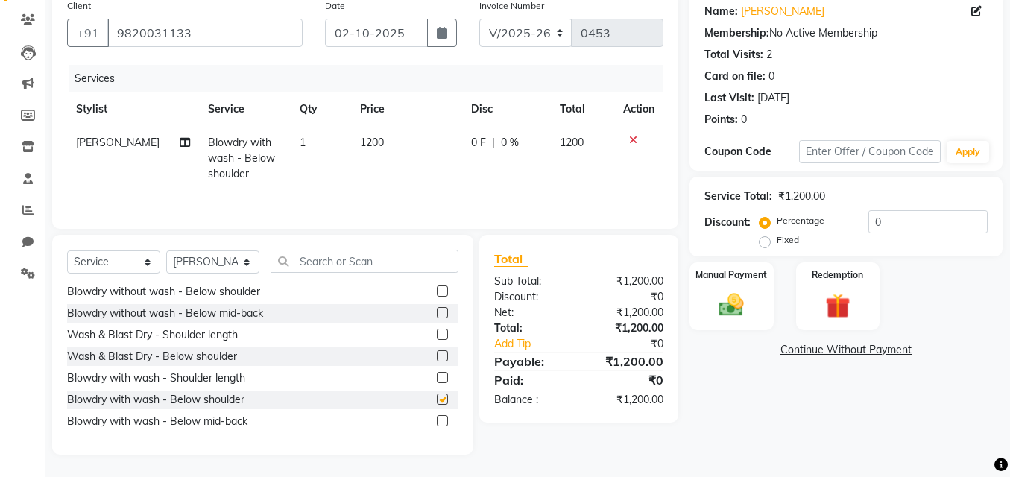
checkbox input "false"
click at [899, 218] on input "0" at bounding box center [928, 221] width 119 height 23
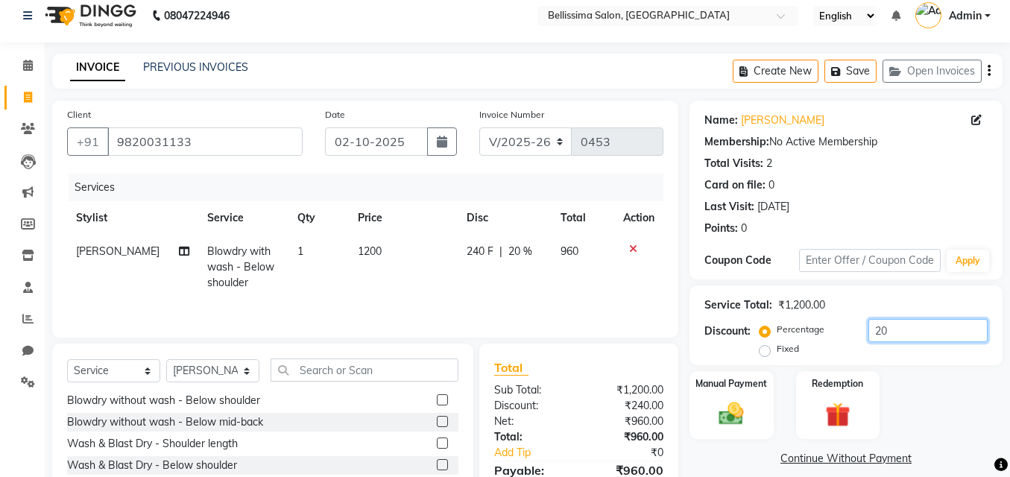
scroll to position [120, 0]
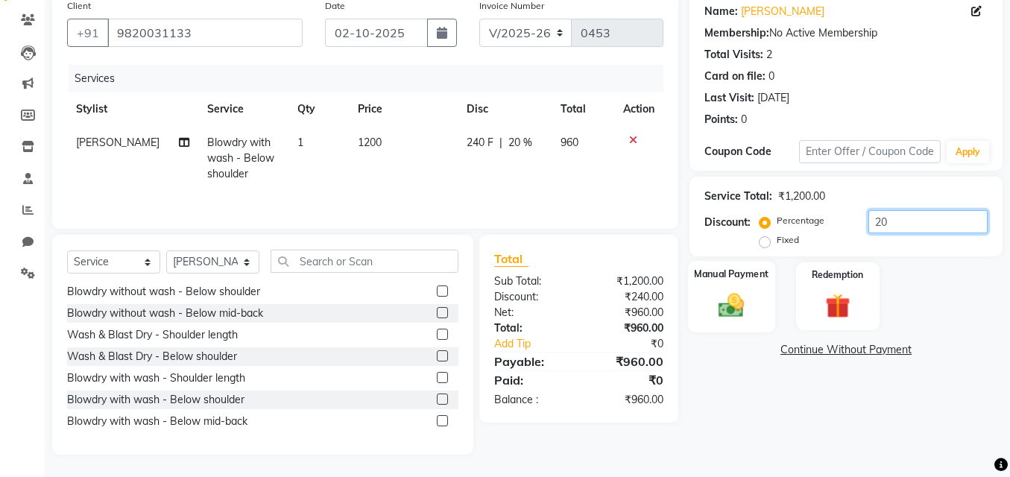
type input "20"
click at [742, 330] on div "Manual Payment" at bounding box center [731, 296] width 87 height 71
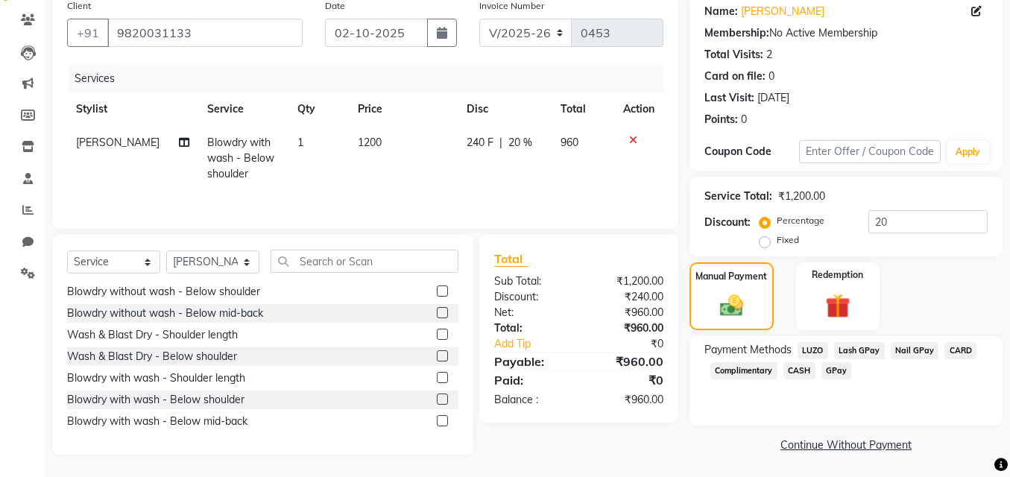
click at [957, 346] on span "CARD" at bounding box center [961, 350] width 32 height 17
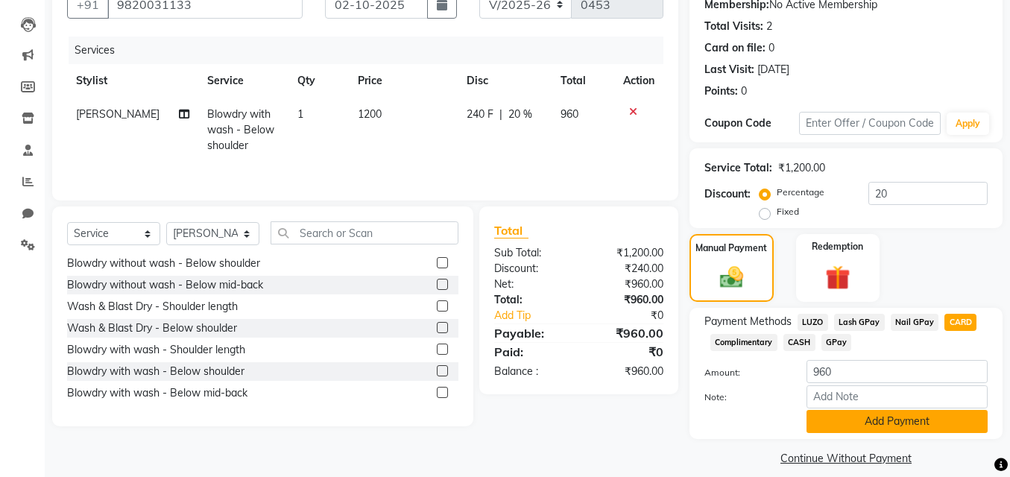
scroll to position [163, 0]
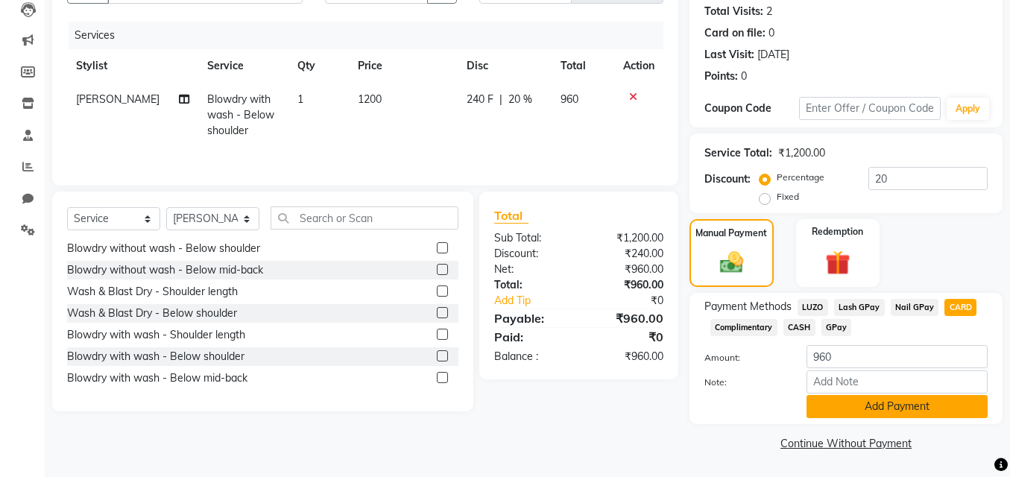
click at [882, 403] on button "Add Payment" at bounding box center [897, 406] width 181 height 23
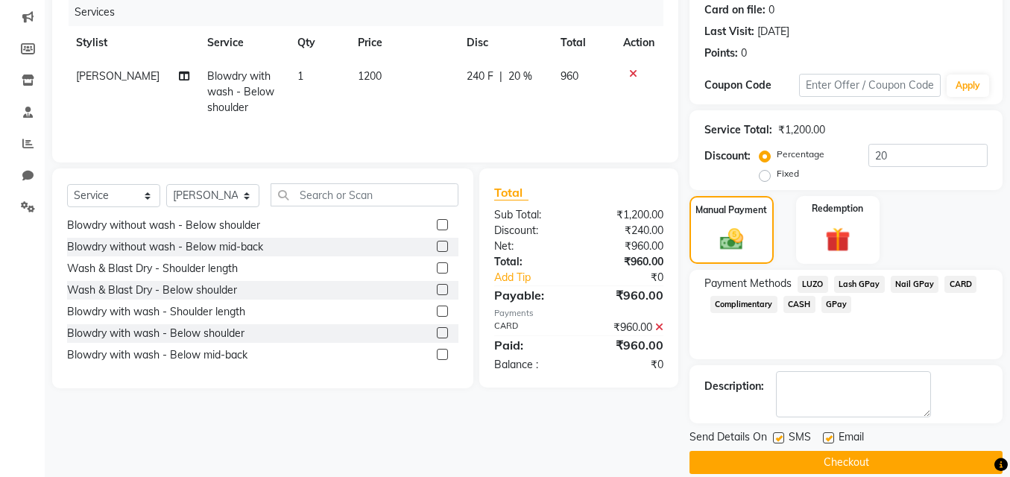
scroll to position [206, 0]
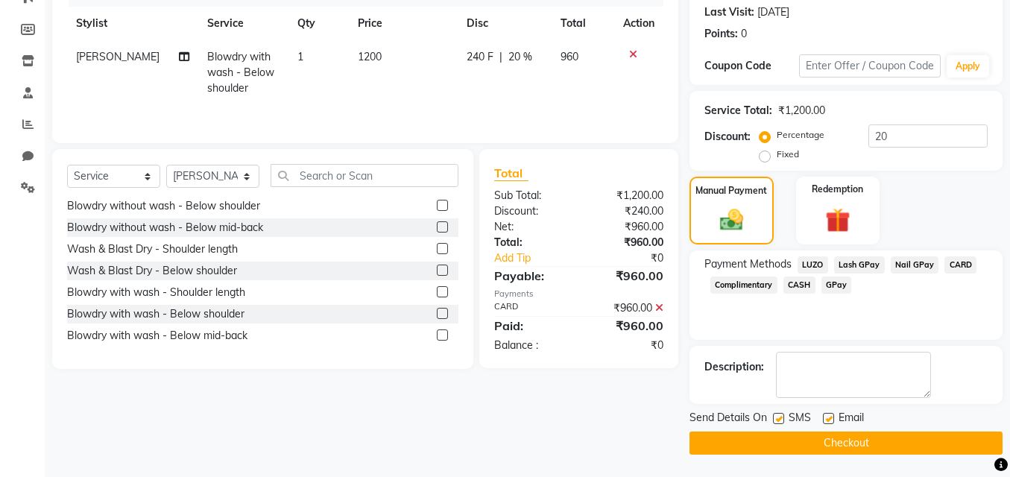
click at [775, 438] on button "Checkout" at bounding box center [846, 443] width 313 height 23
